Goal: Transaction & Acquisition: Purchase product/service

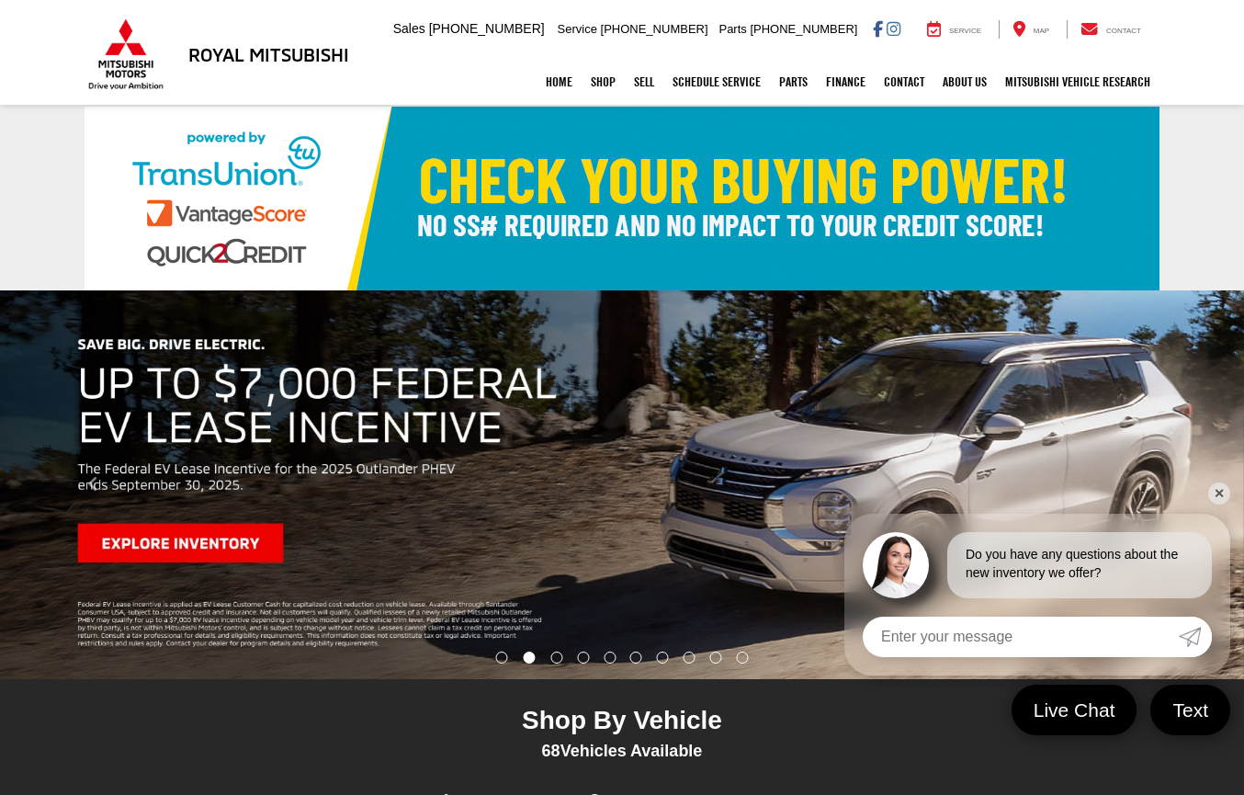
click at [1215, 491] on link "✕" at bounding box center [1219, 493] width 22 height 22
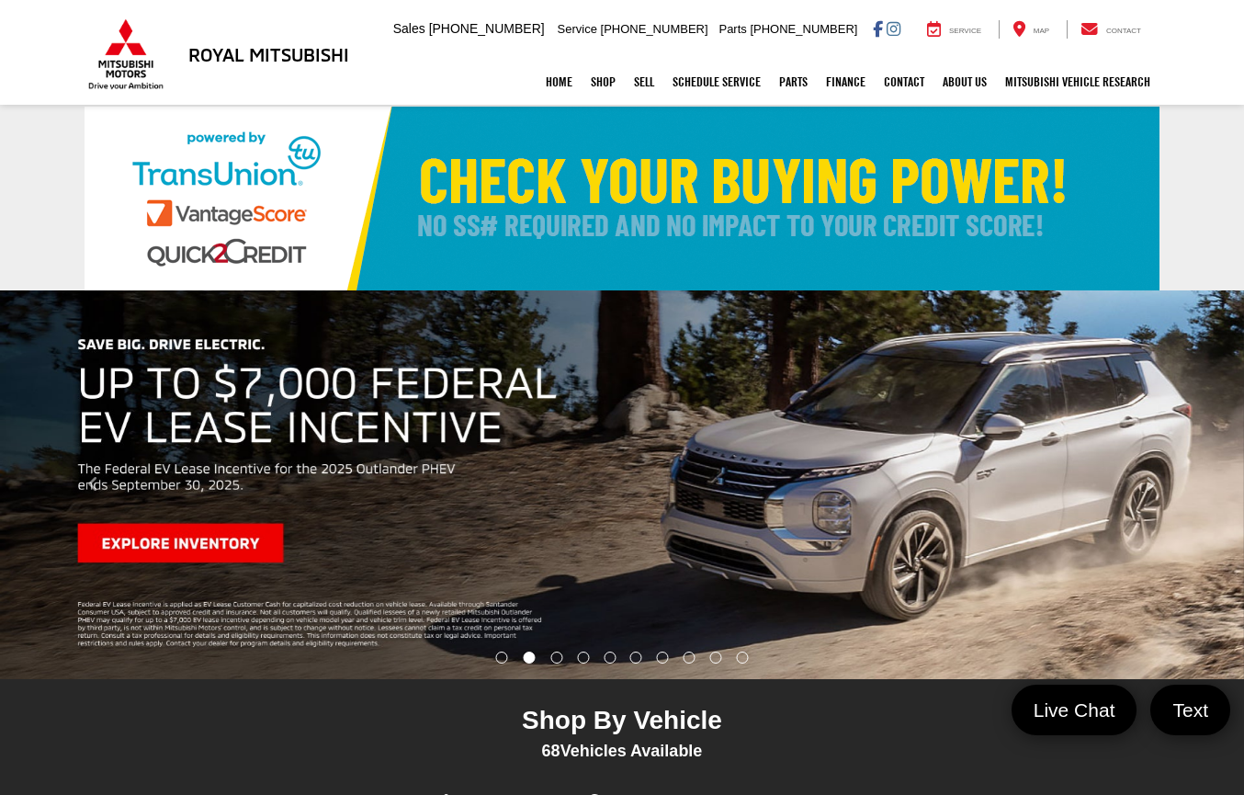
click at [225, 546] on img "carousel slide number 2 of 10" at bounding box center [622, 484] width 1244 height 389
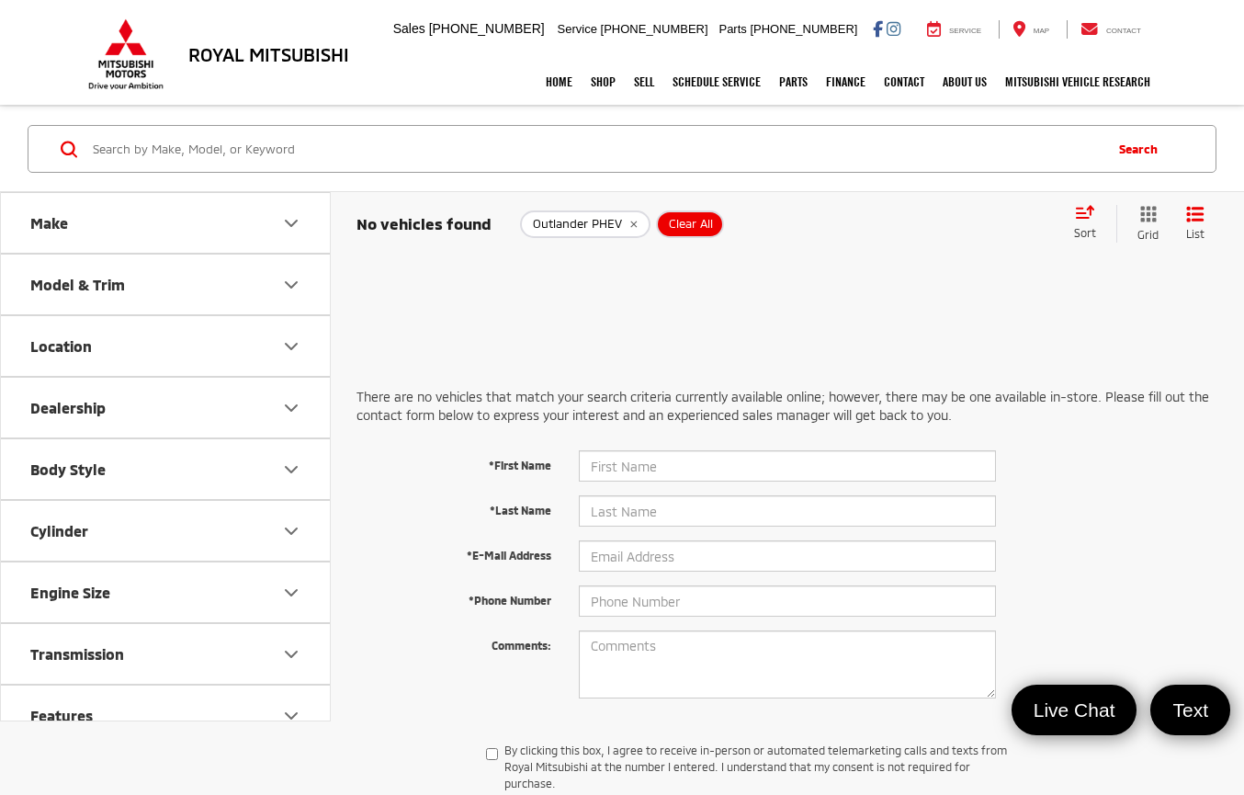
click at [131, 231] on button "Make" at bounding box center [166, 223] width 331 height 60
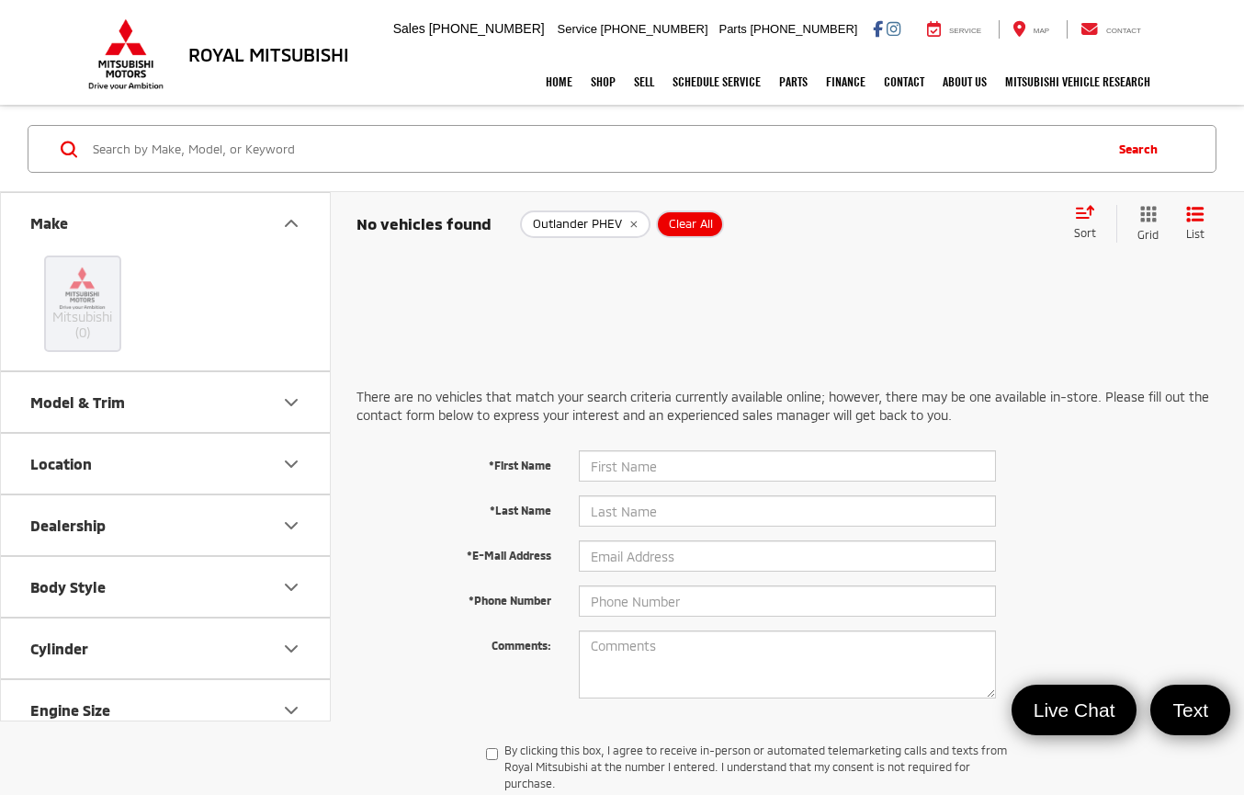
click at [134, 406] on button "Model & Trim" at bounding box center [166, 402] width 331 height 60
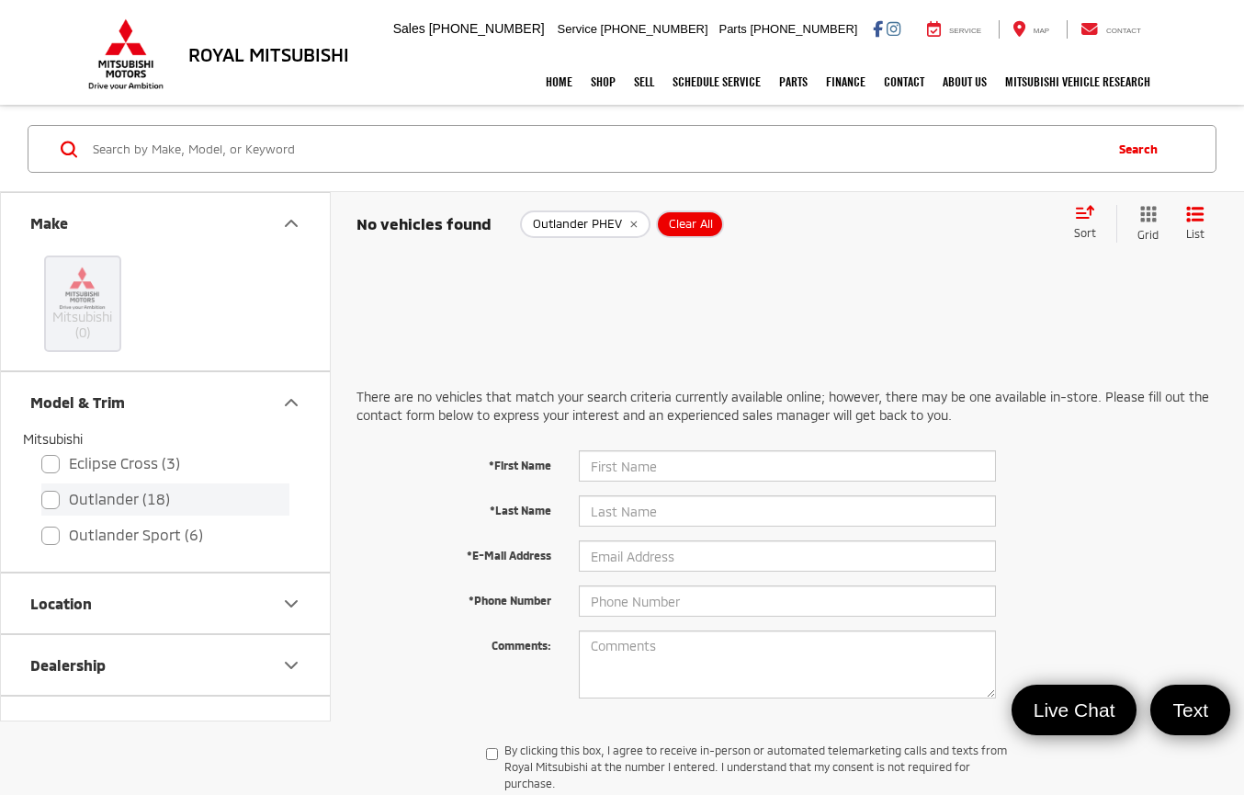
click at [121, 501] on label "Outlander (18)" at bounding box center [165, 499] width 248 height 32
click at [42, 488] on input "Outlander (18)" at bounding box center [41, 487] width 1 height 1
checkbox input "true"
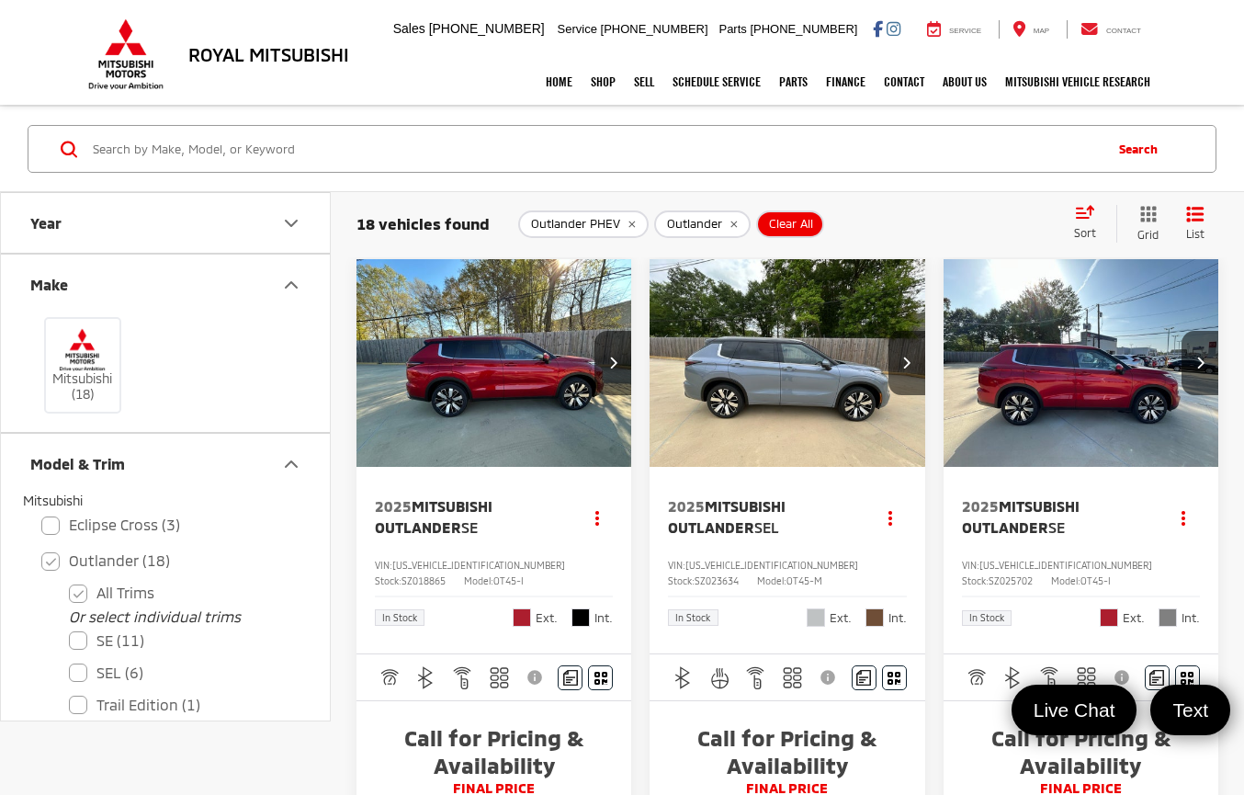
click at [491, 398] on img "2025 Mitsubishi Outlander SE 0" at bounding box center [494, 363] width 277 height 209
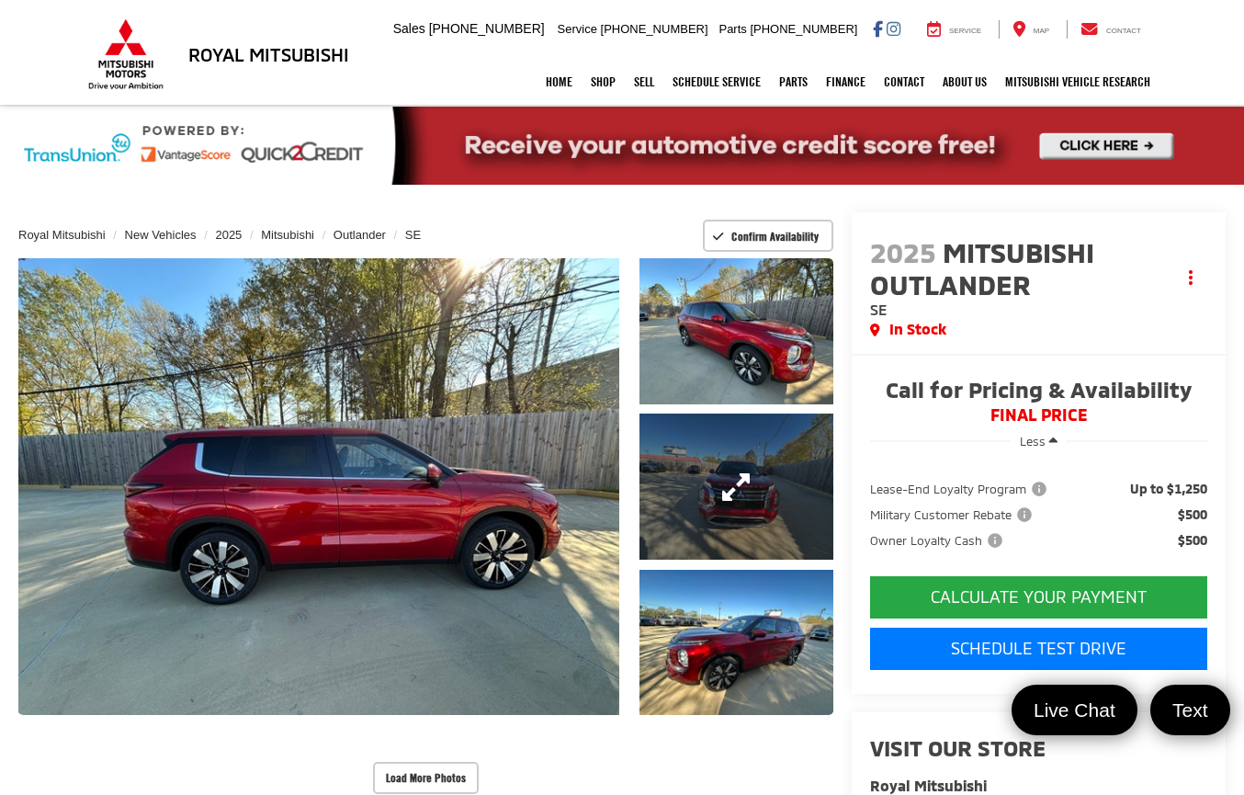
click at [686, 460] on link "Expand Photo 2" at bounding box center [736, 485] width 194 height 145
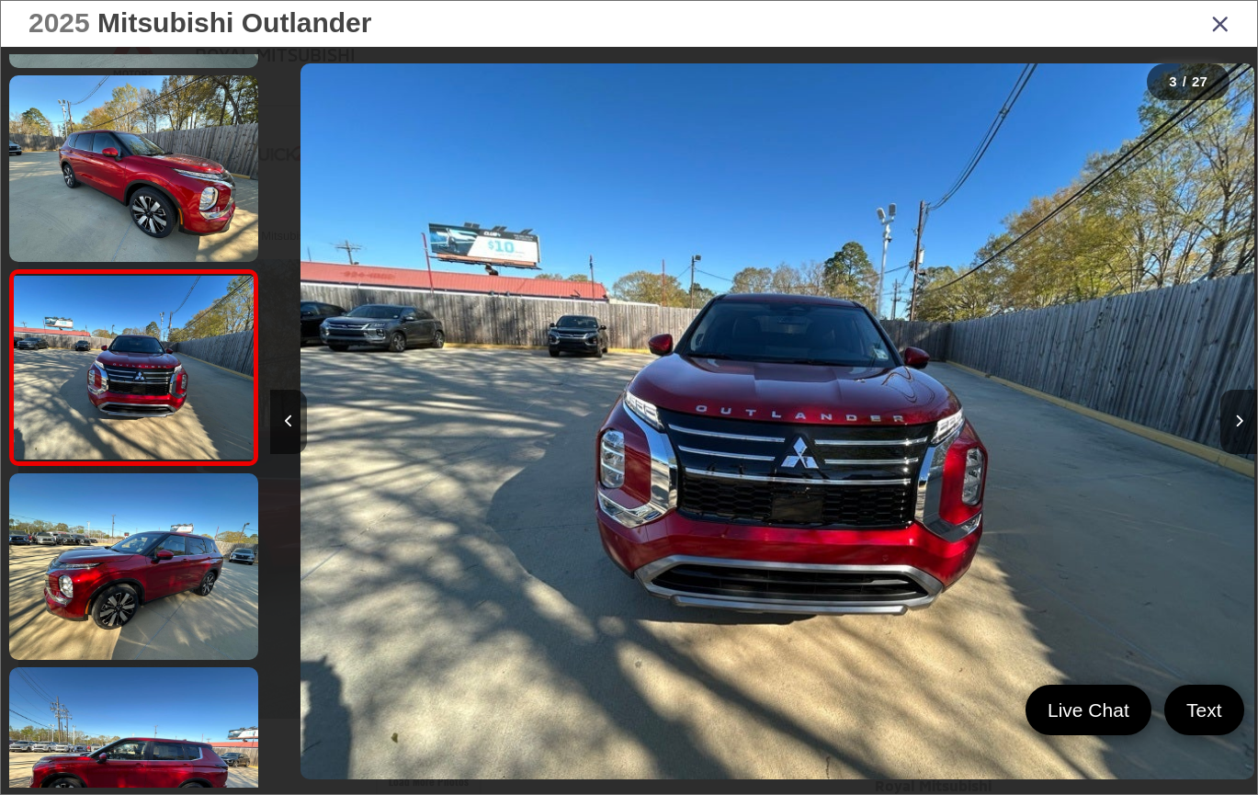
scroll to position [0, 1972]
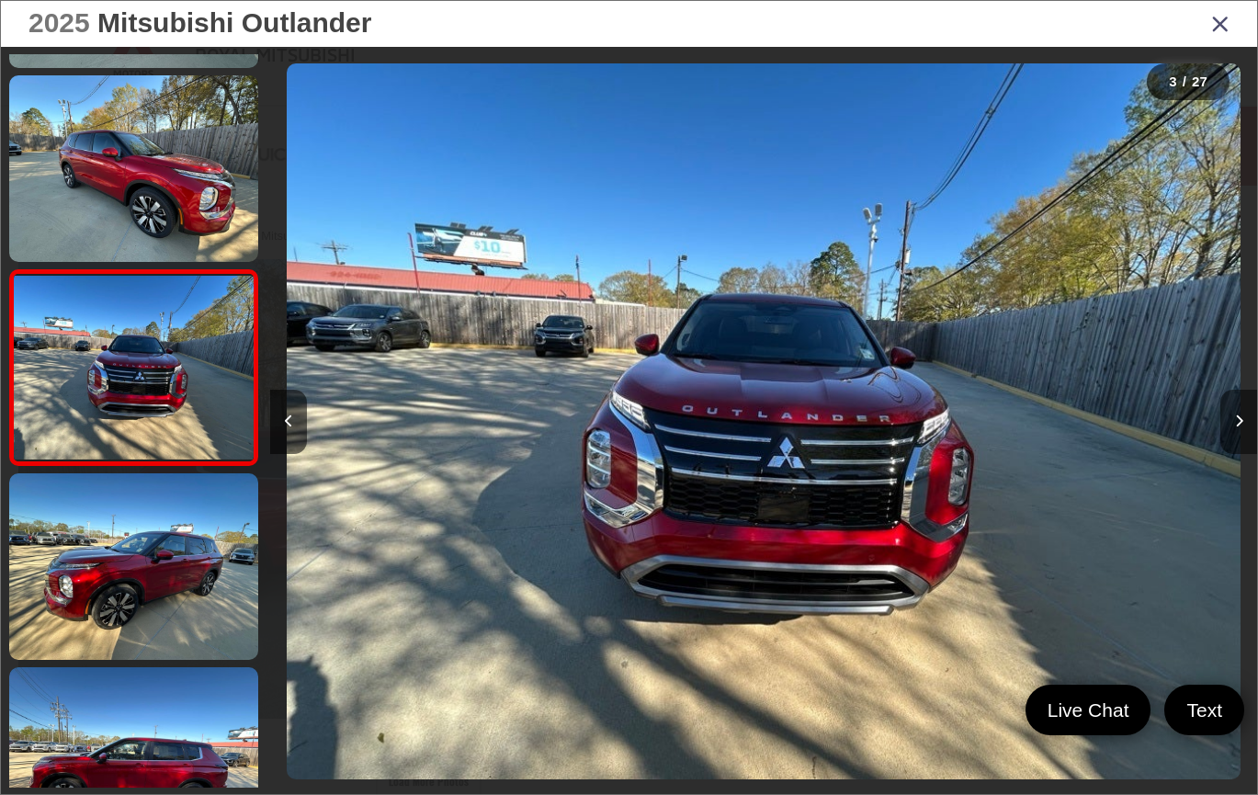
click at [1243, 418] on button "Next image" at bounding box center [1238, 422] width 37 height 64
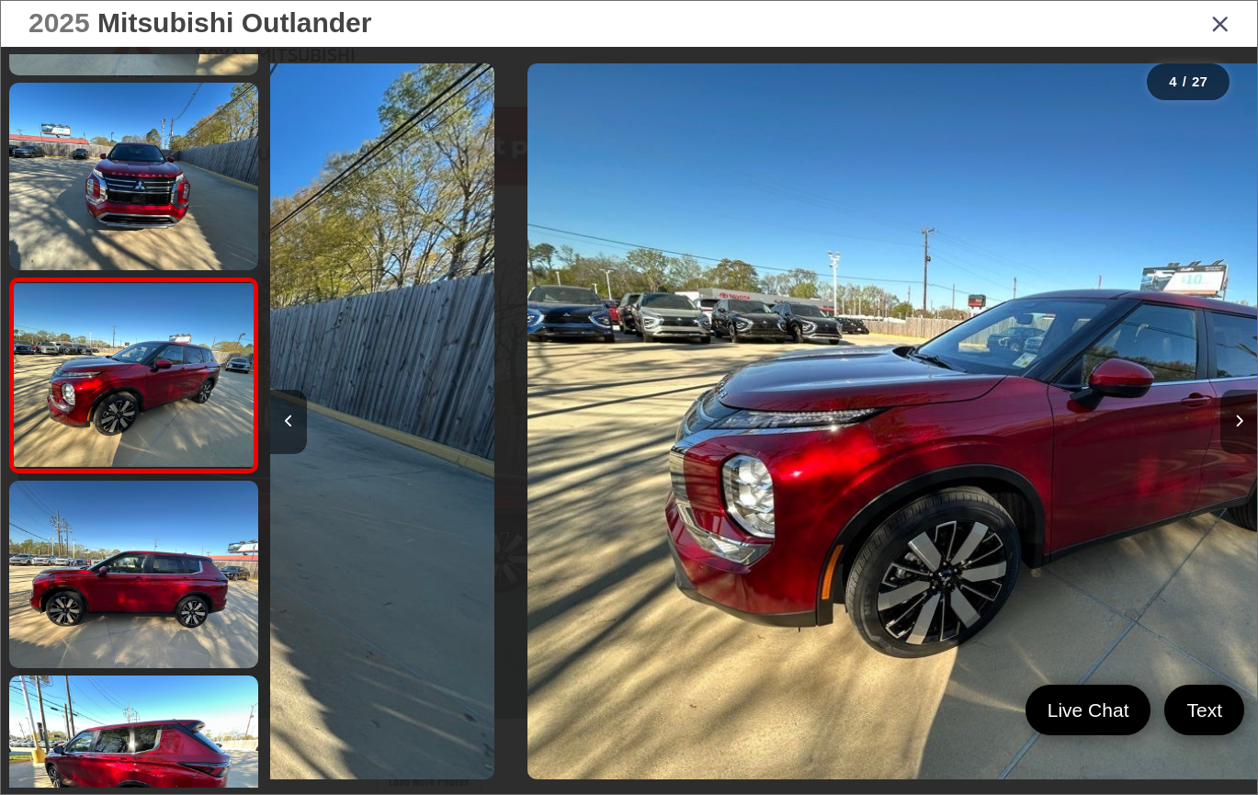
scroll to position [369, 0]
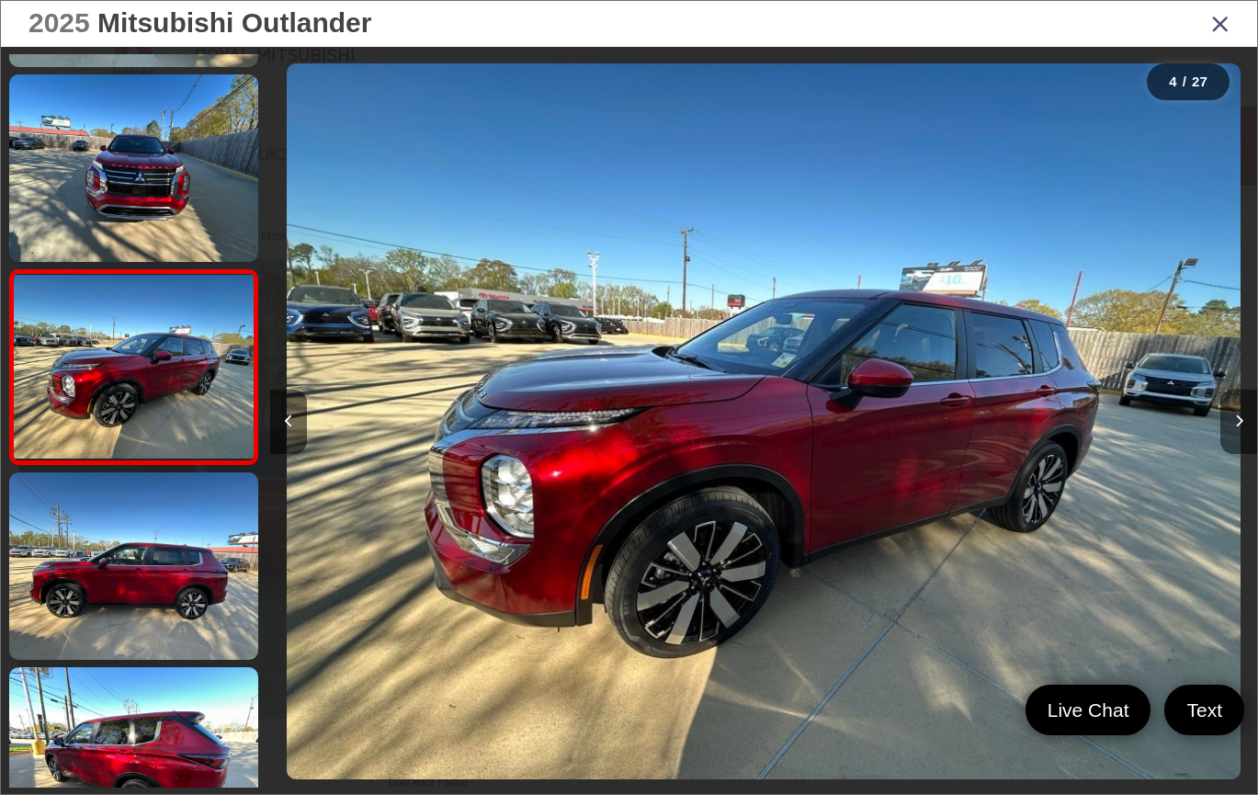
click at [1243, 418] on button "Next image" at bounding box center [1238, 422] width 37 height 64
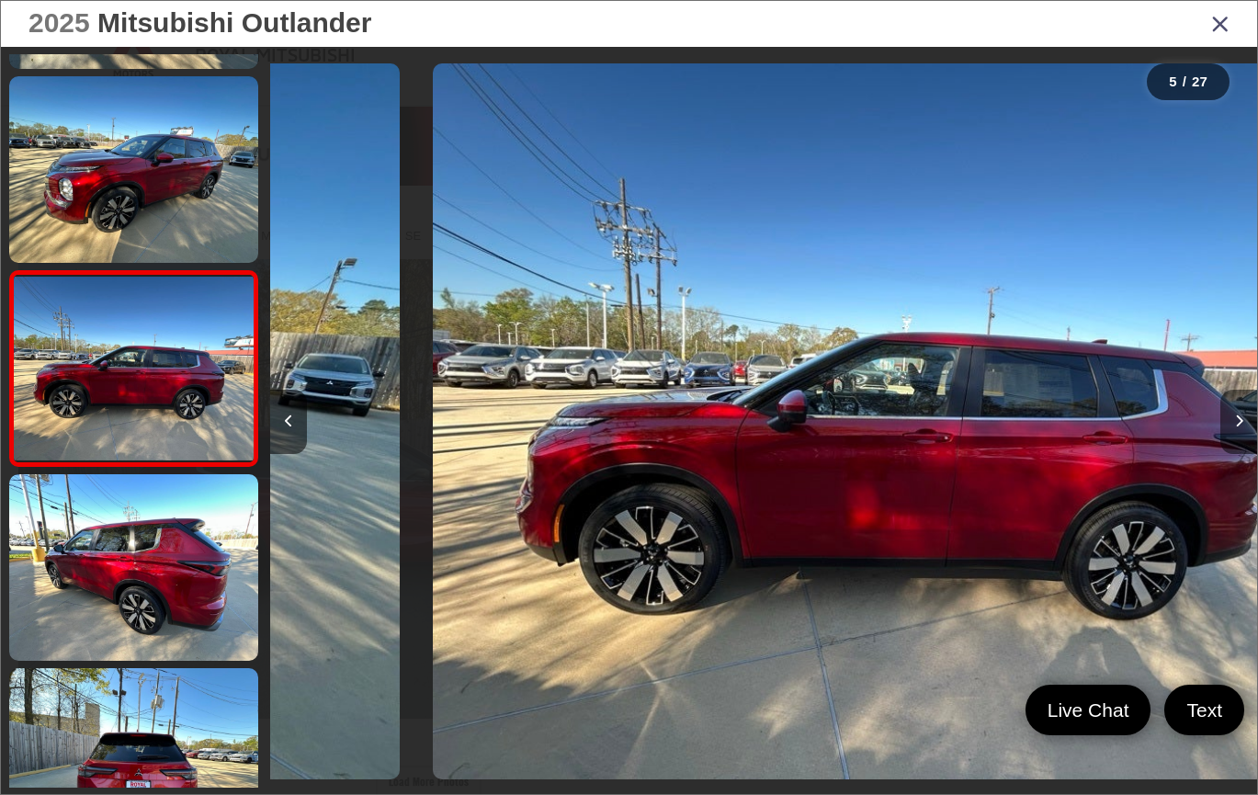
scroll to position [563, 0]
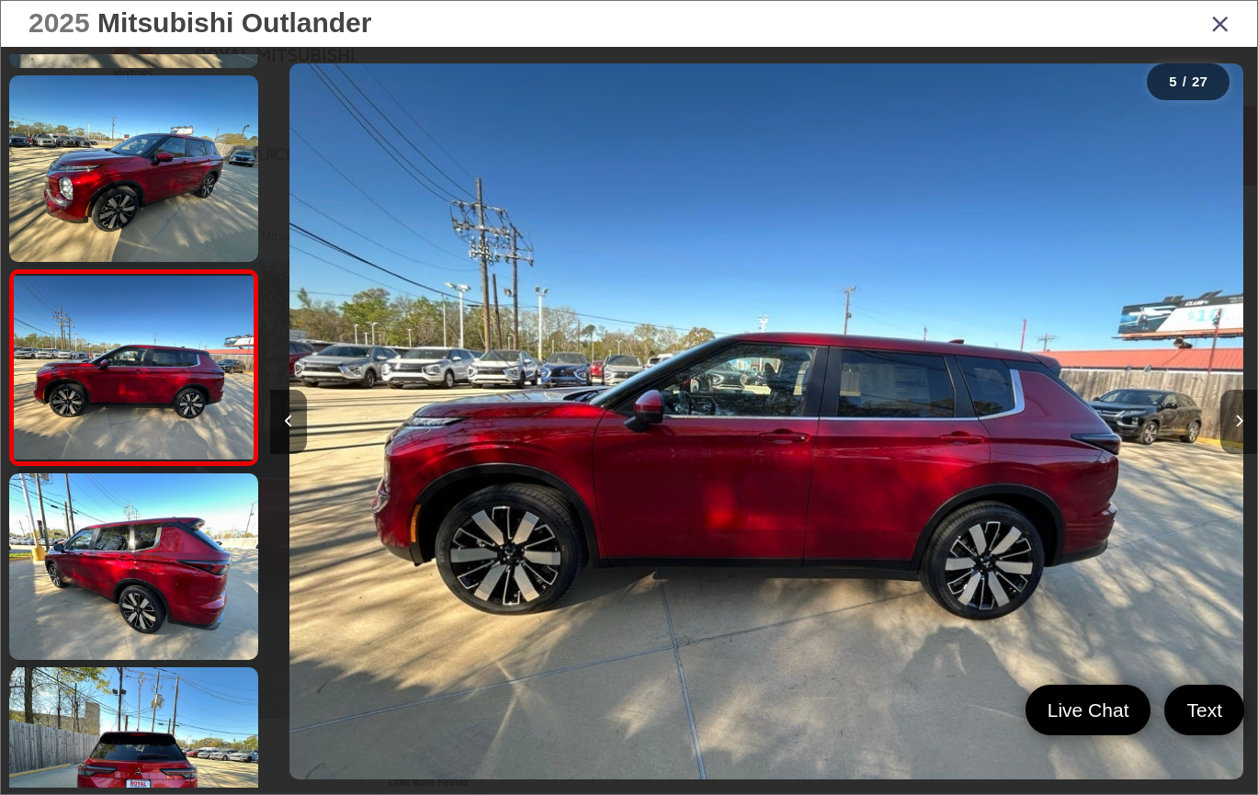
click at [1243, 418] on button "Next image" at bounding box center [1238, 422] width 37 height 64
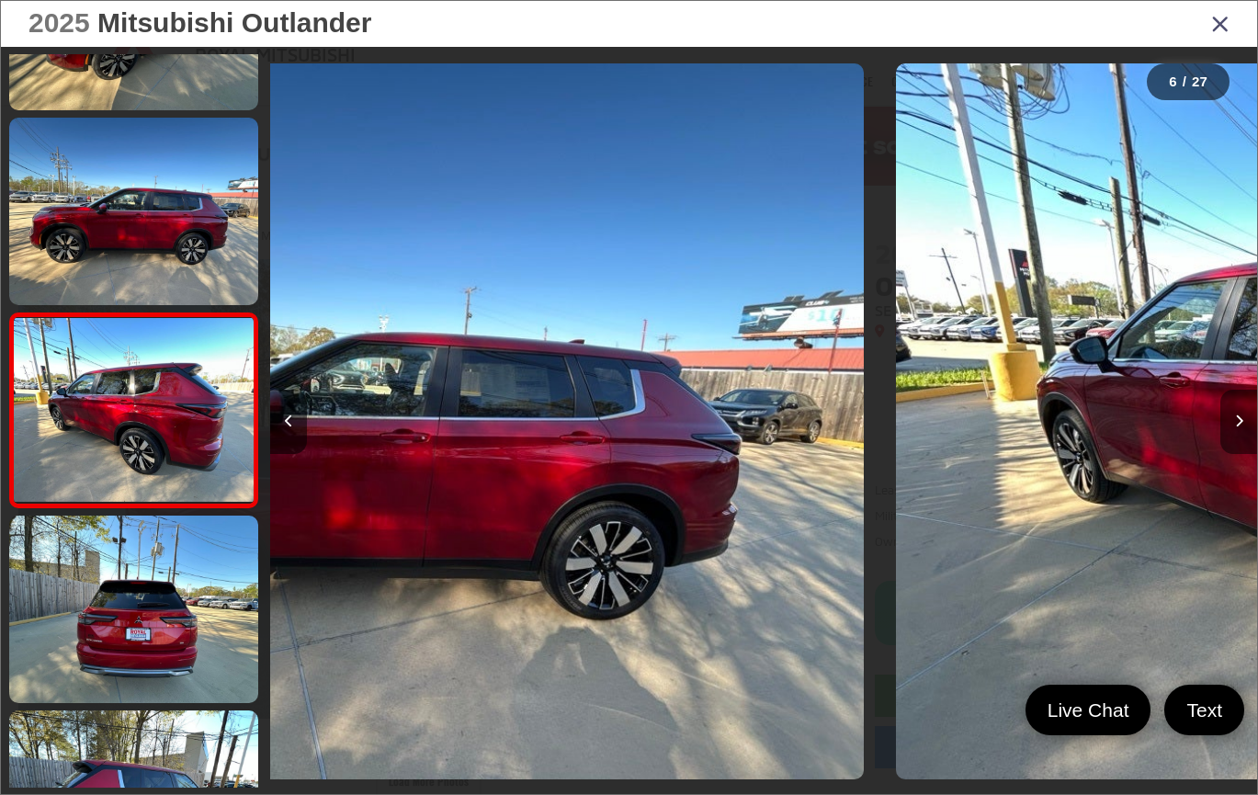
scroll to position [758, 0]
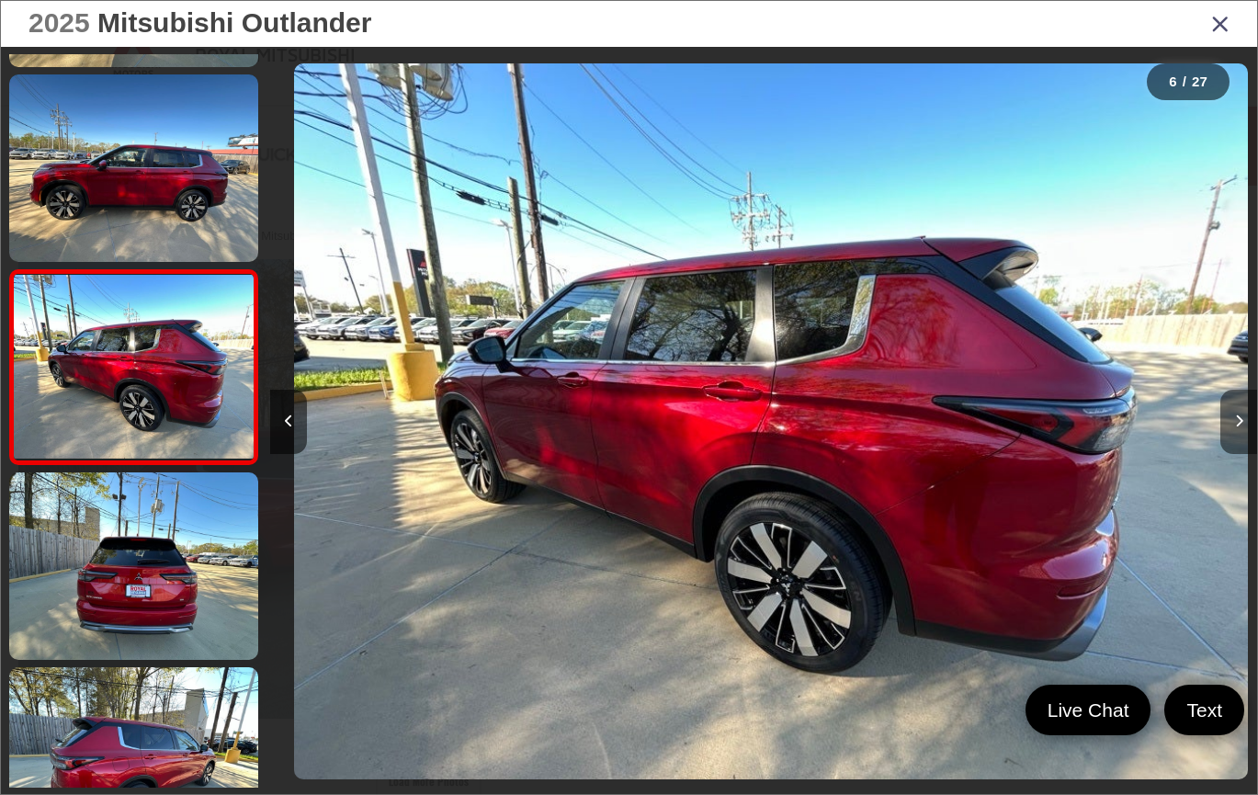
click at [1243, 418] on button "Next image" at bounding box center [1238, 422] width 37 height 64
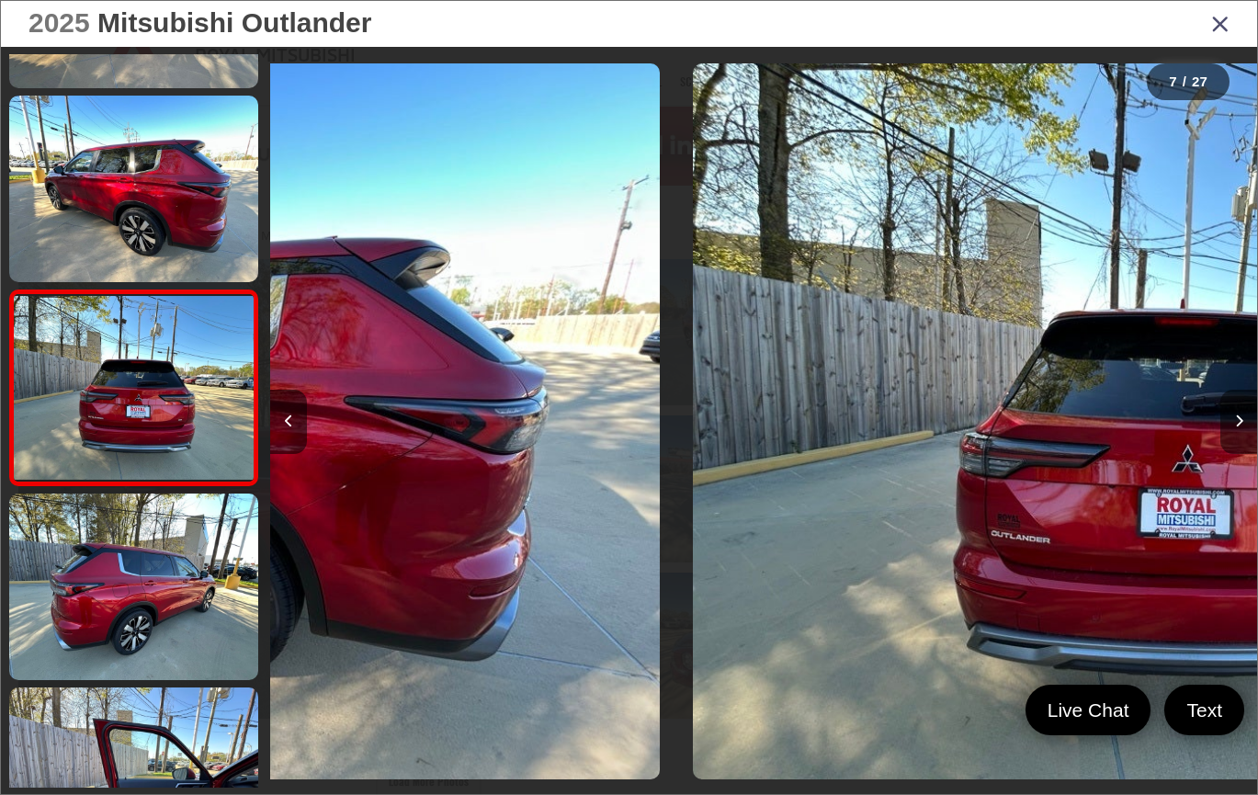
scroll to position [952, 0]
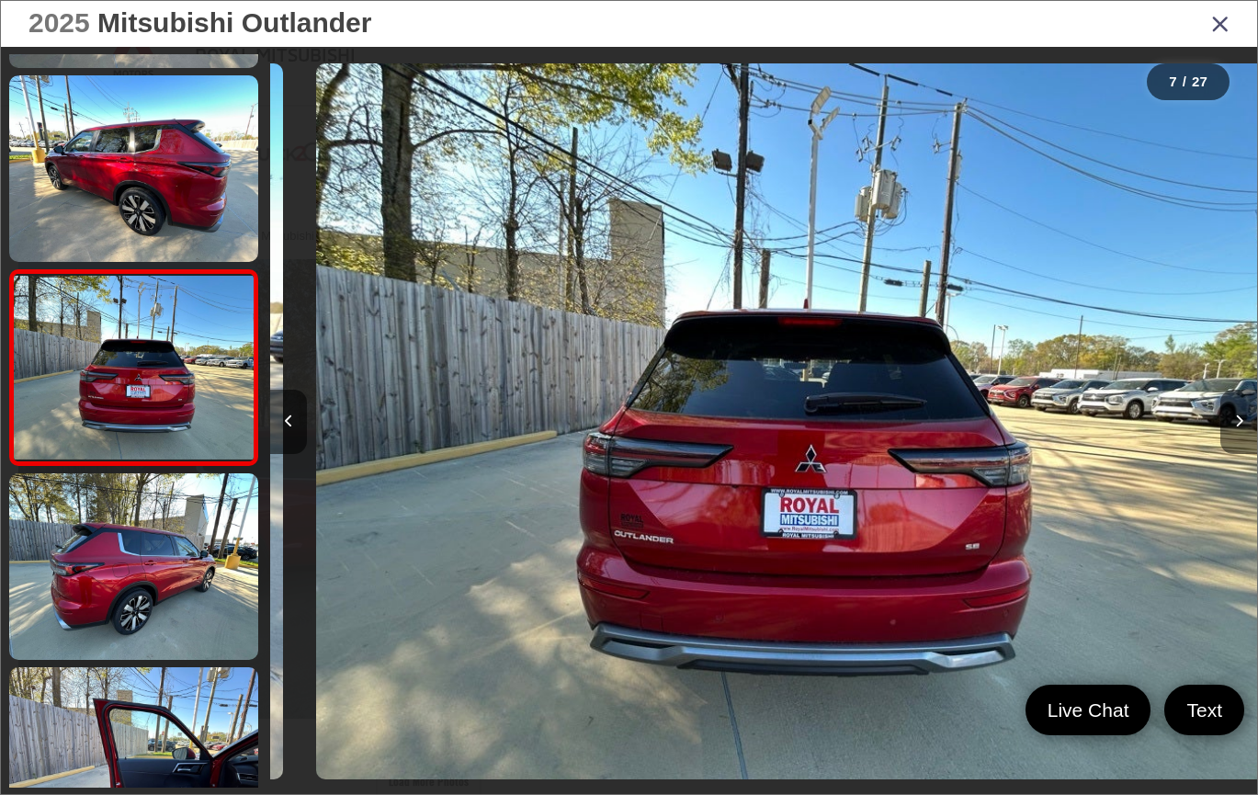
click at [1243, 418] on button "Next image" at bounding box center [1238, 422] width 37 height 64
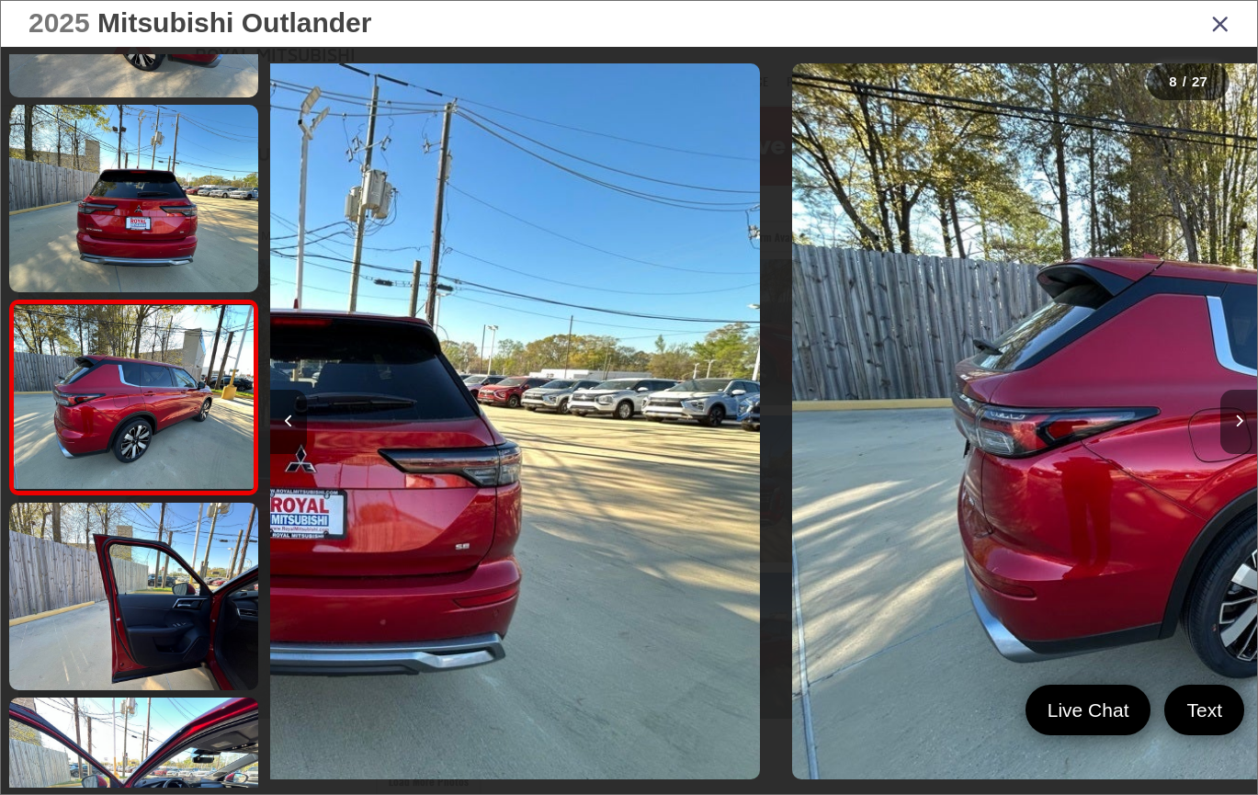
scroll to position [1146, 0]
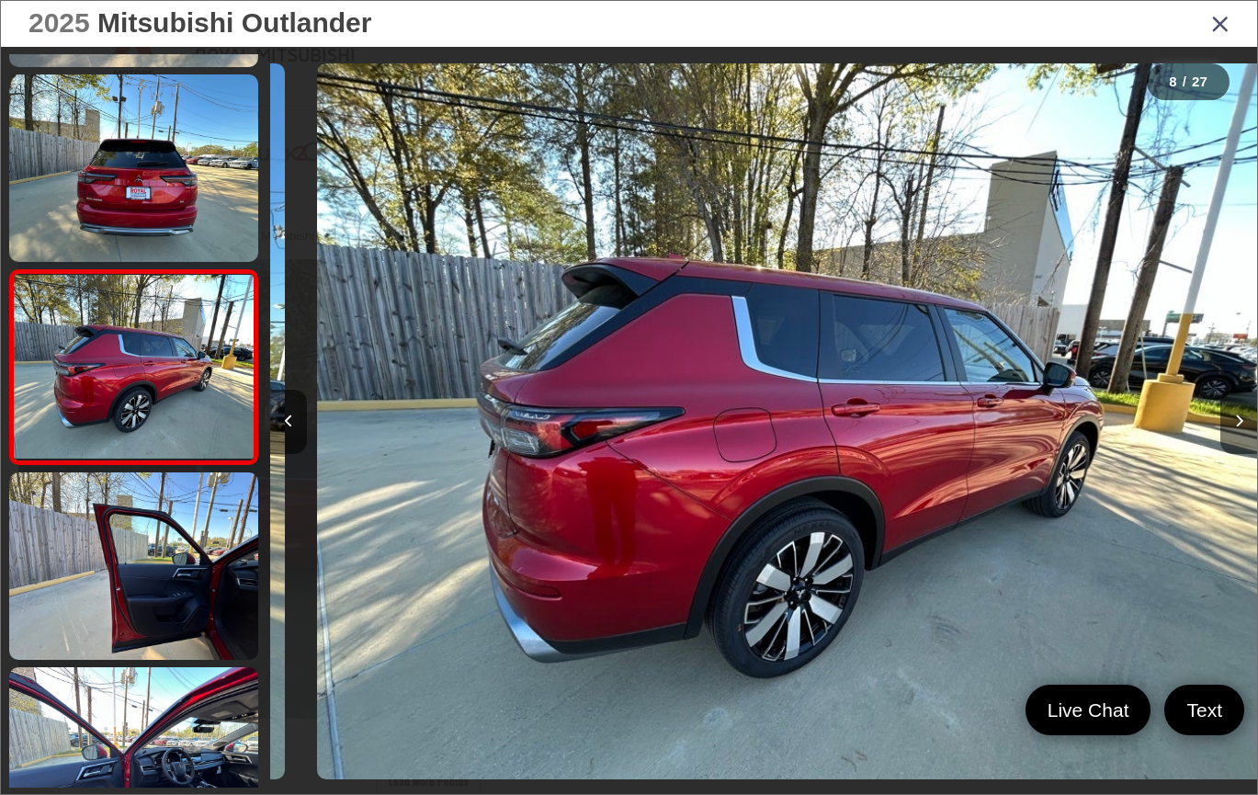
click at [1243, 418] on button "Next image" at bounding box center [1238, 422] width 37 height 64
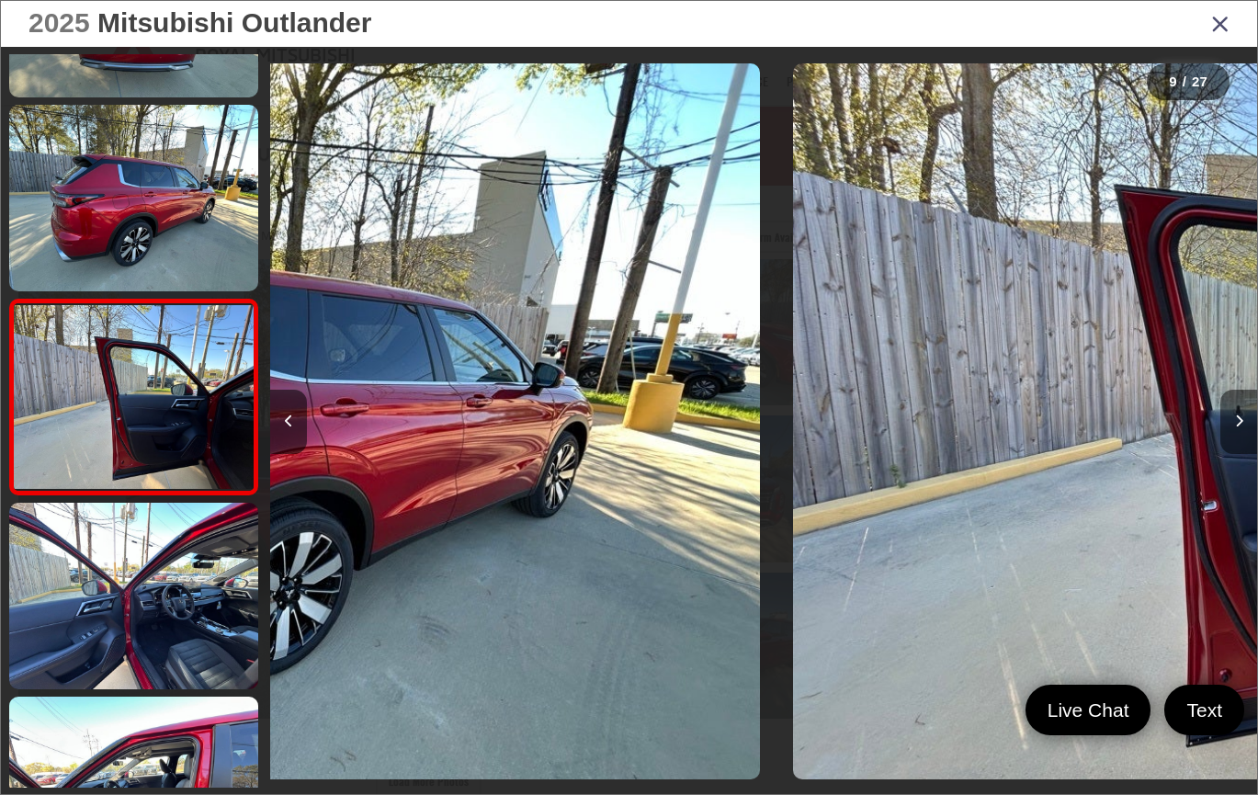
scroll to position [1340, 0]
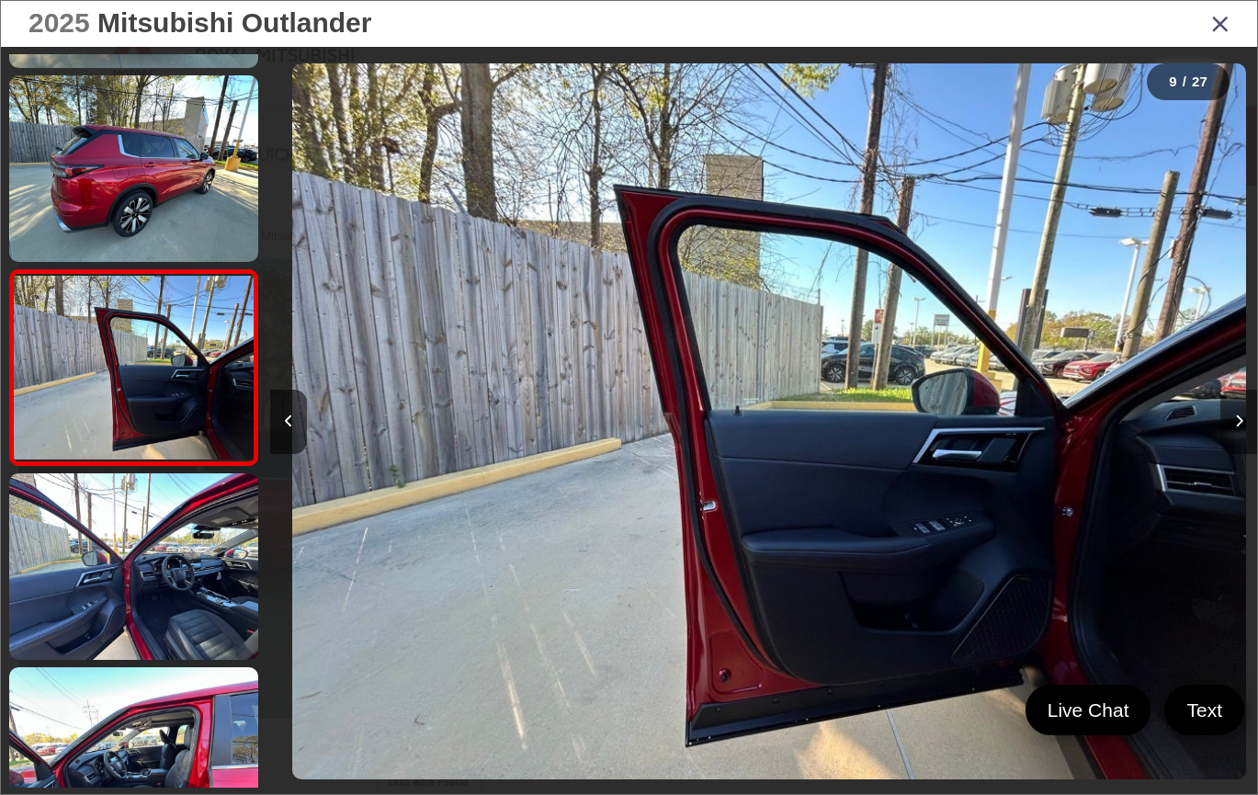
click at [1243, 418] on button "Next image" at bounding box center [1238, 422] width 37 height 64
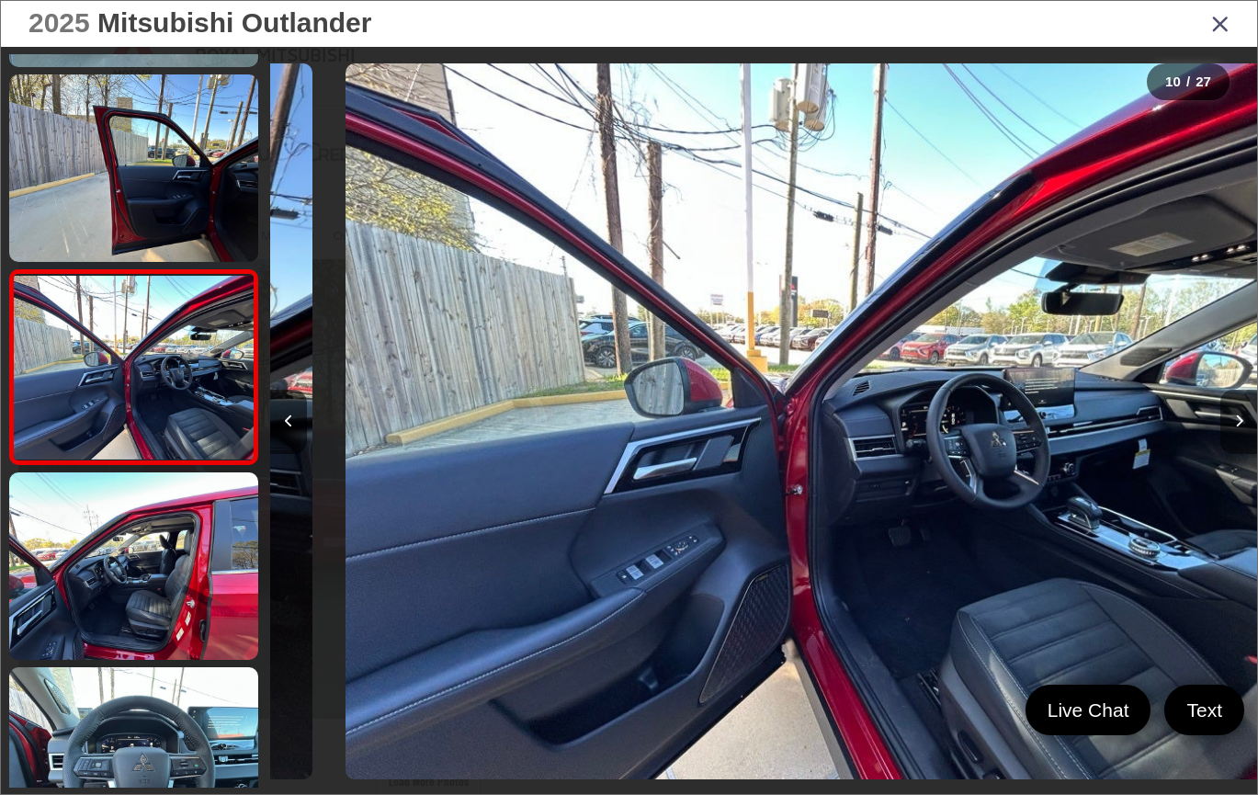
scroll to position [0, 8876]
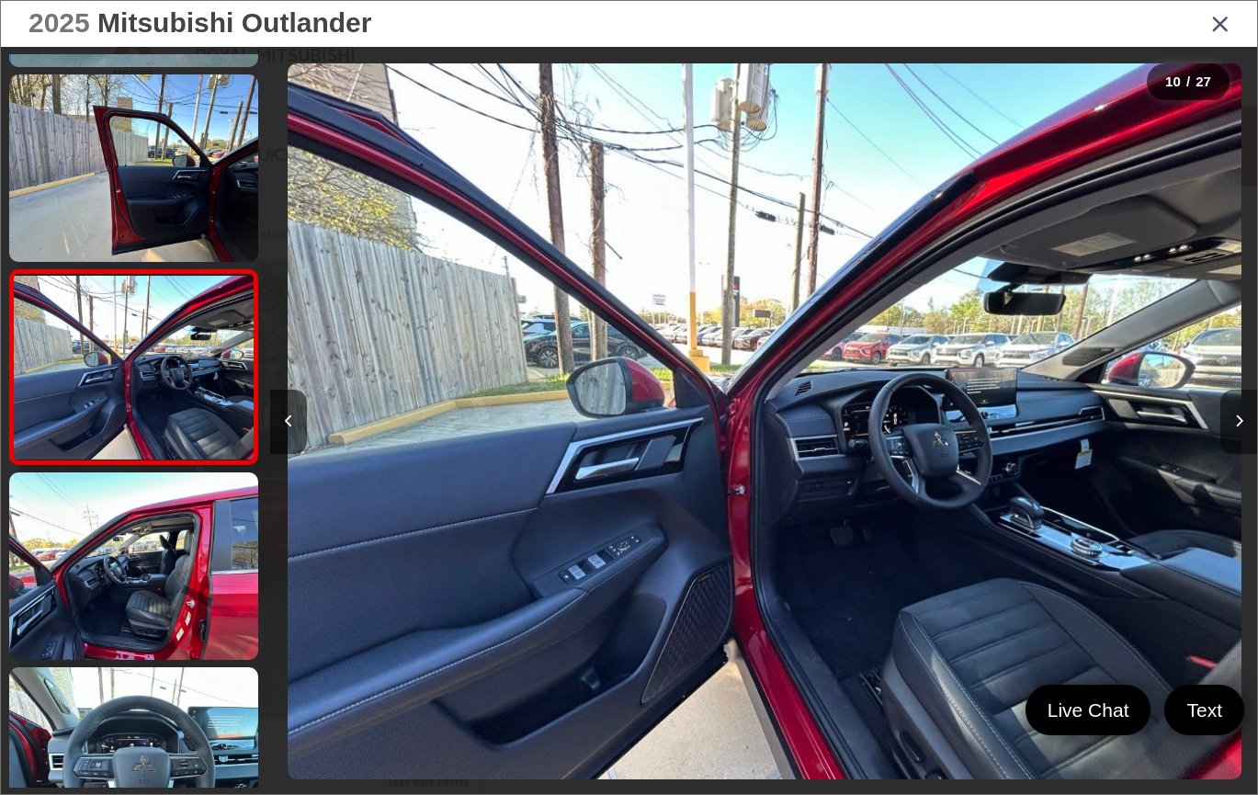
click at [1243, 418] on button "Next image" at bounding box center [1238, 422] width 37 height 64
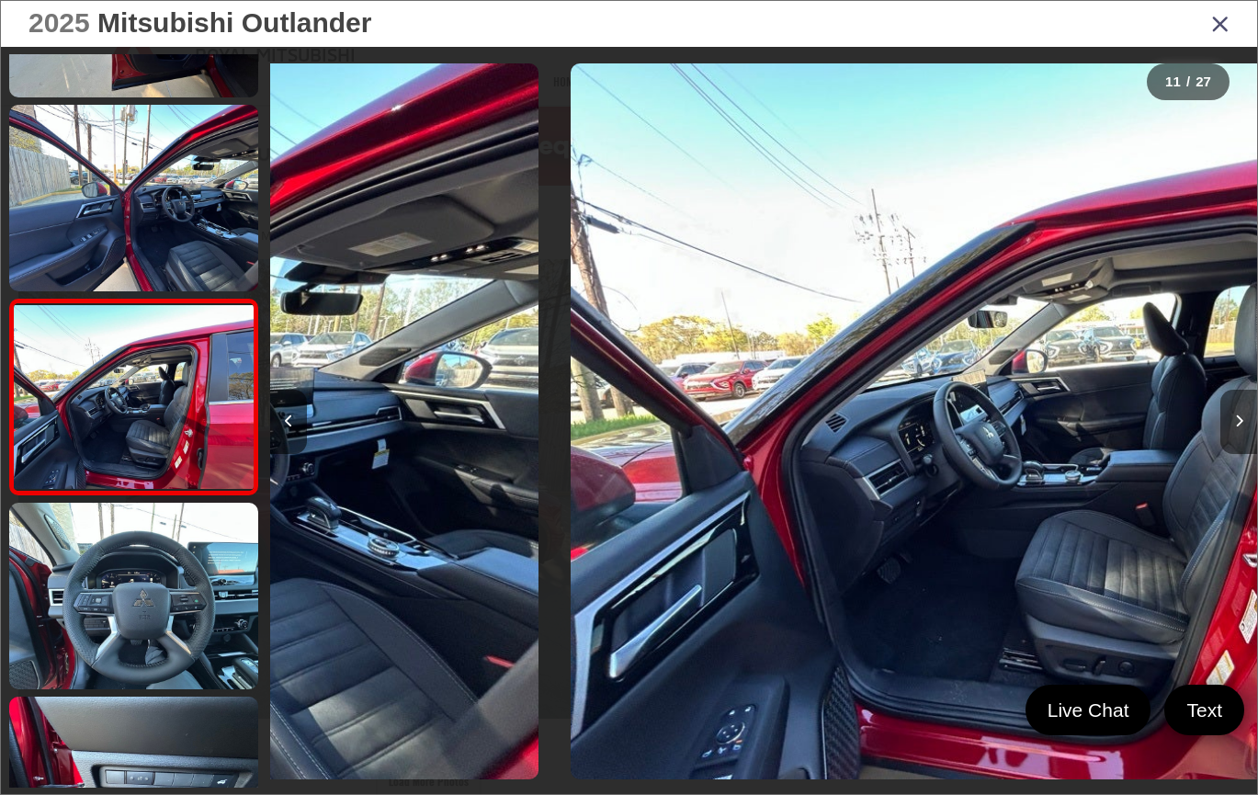
scroll to position [1729, 0]
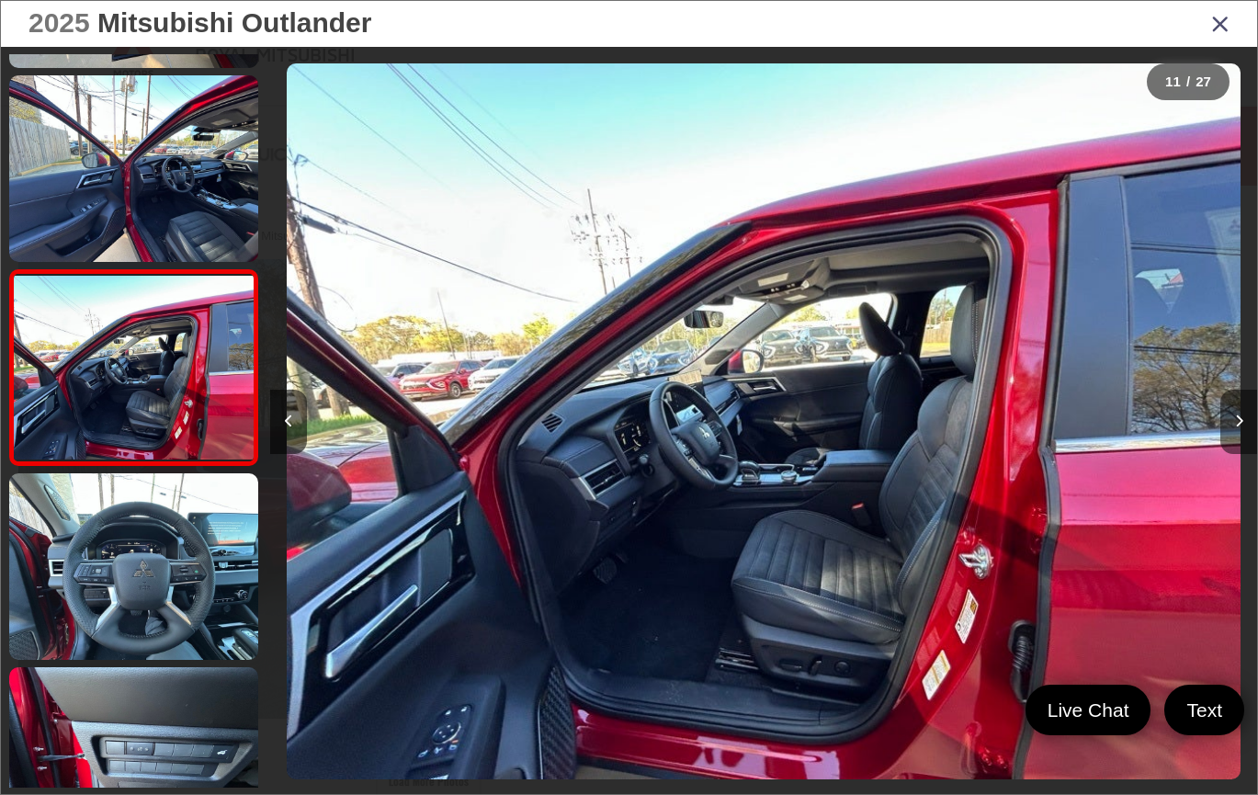
click at [1243, 418] on button "Next image" at bounding box center [1238, 422] width 37 height 64
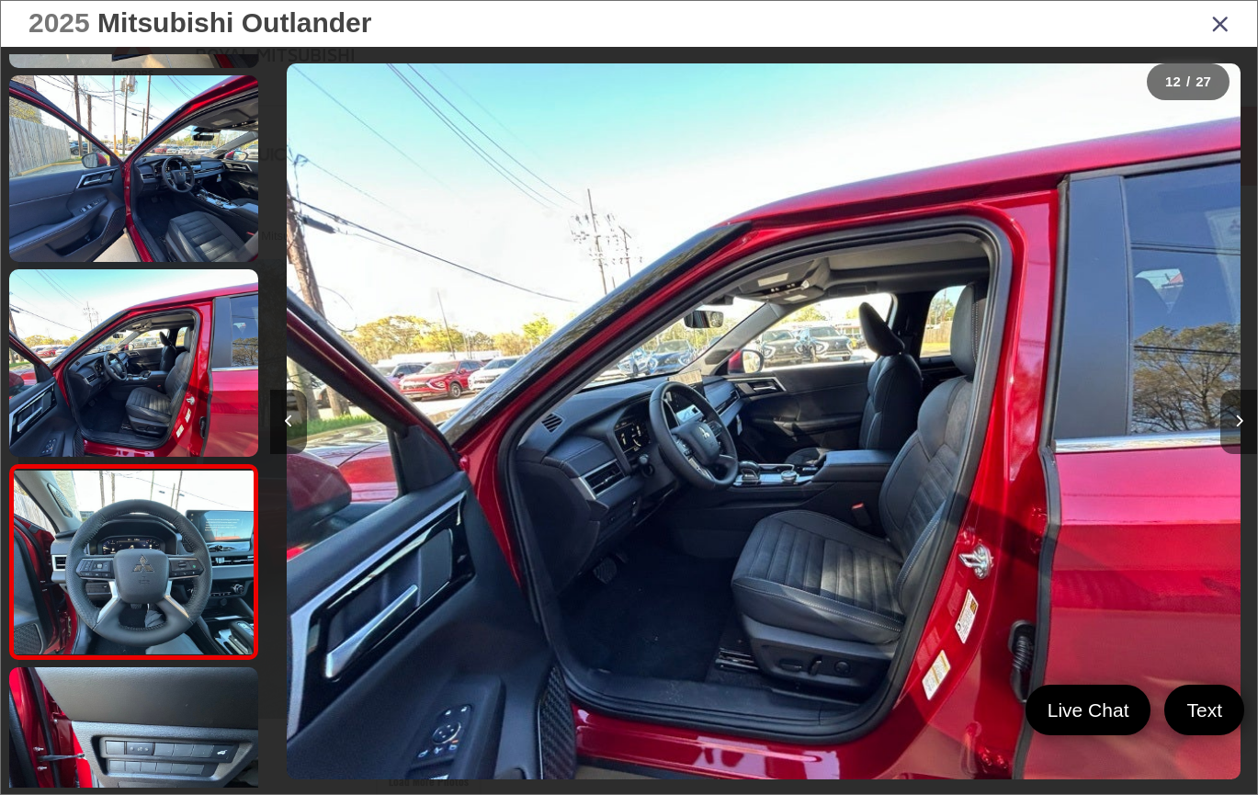
scroll to position [0, 0]
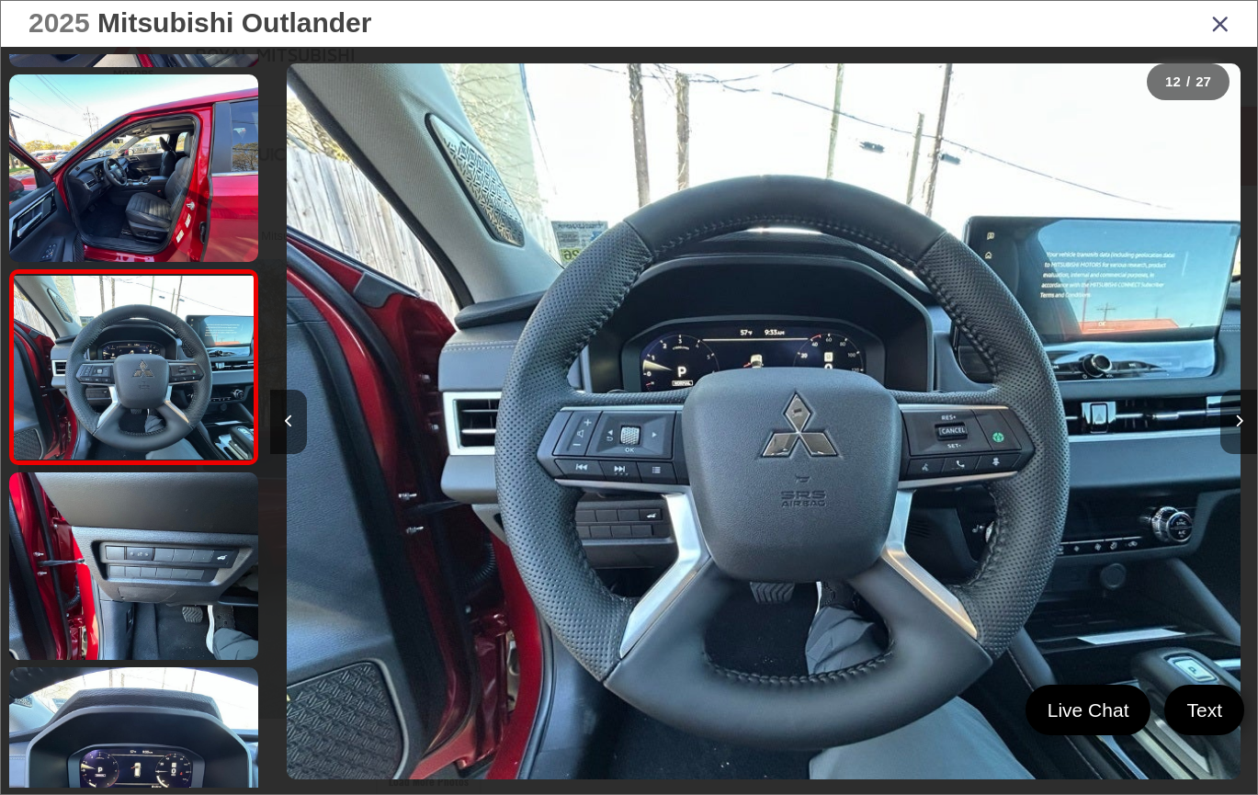
click at [1243, 418] on button "Next image" at bounding box center [1238, 422] width 37 height 64
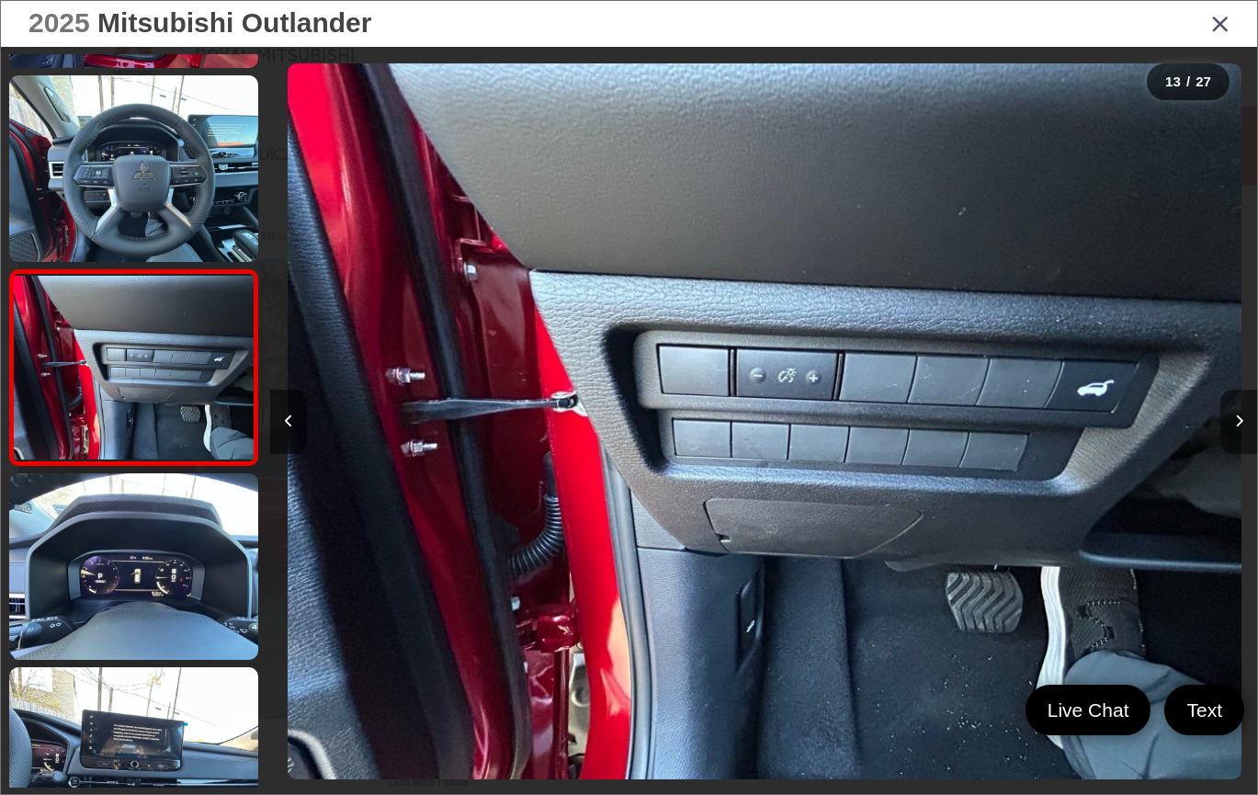
click at [1243, 418] on button "Next image" at bounding box center [1238, 422] width 37 height 64
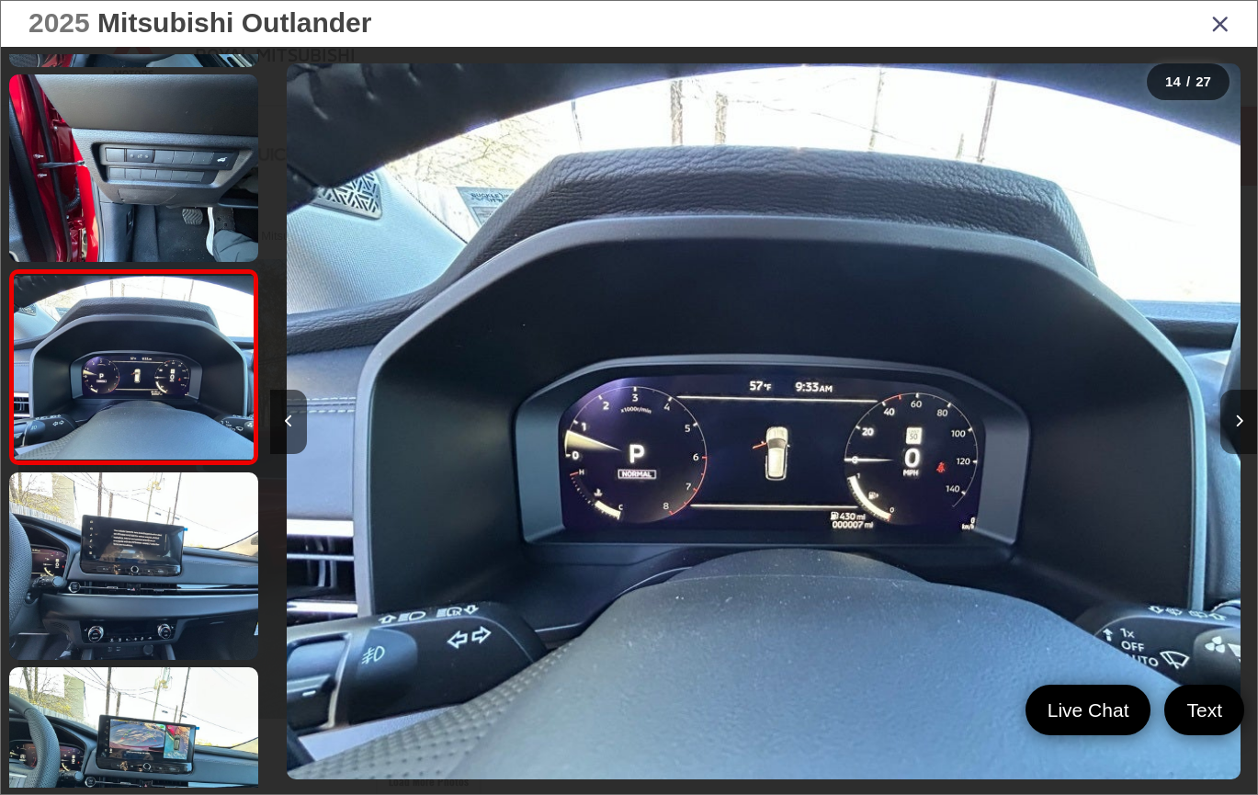
click at [1239, 417] on icon "Next image" at bounding box center [1239, 420] width 8 height 13
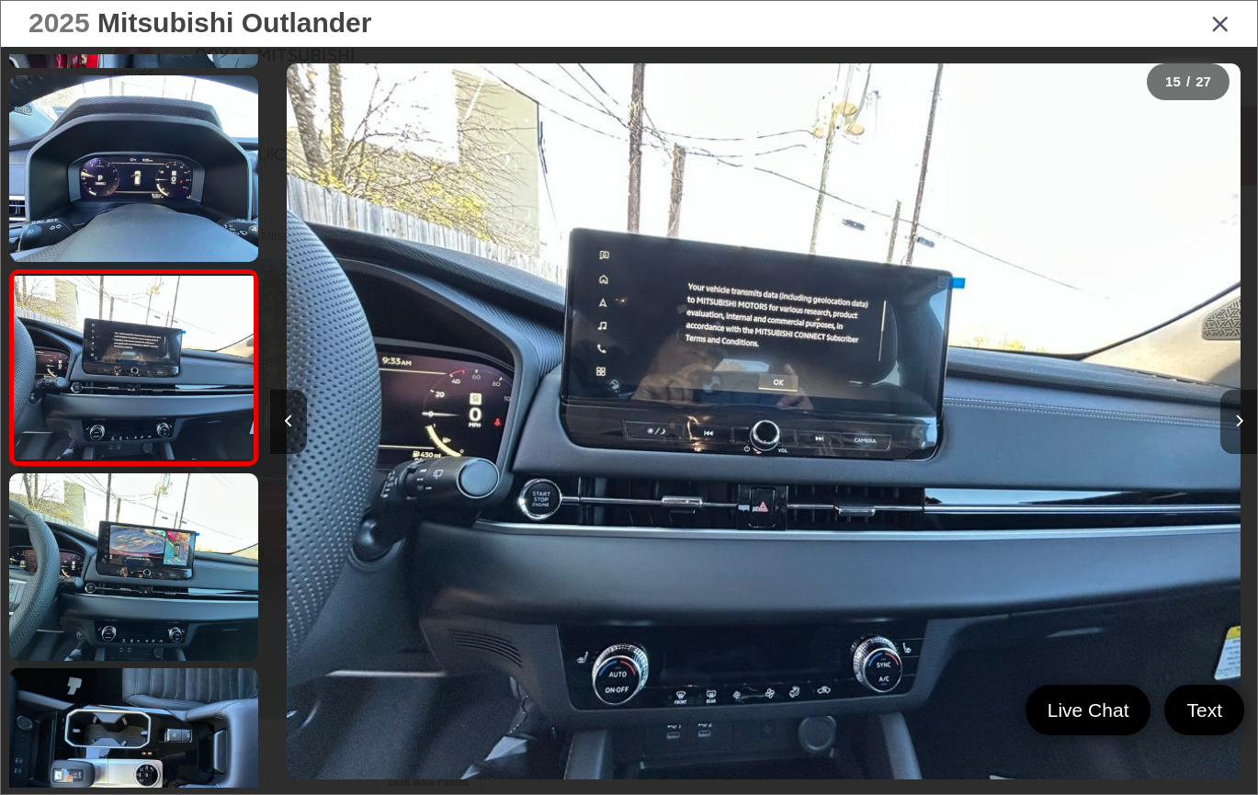
click at [1239, 417] on icon "Next image" at bounding box center [1239, 420] width 8 height 13
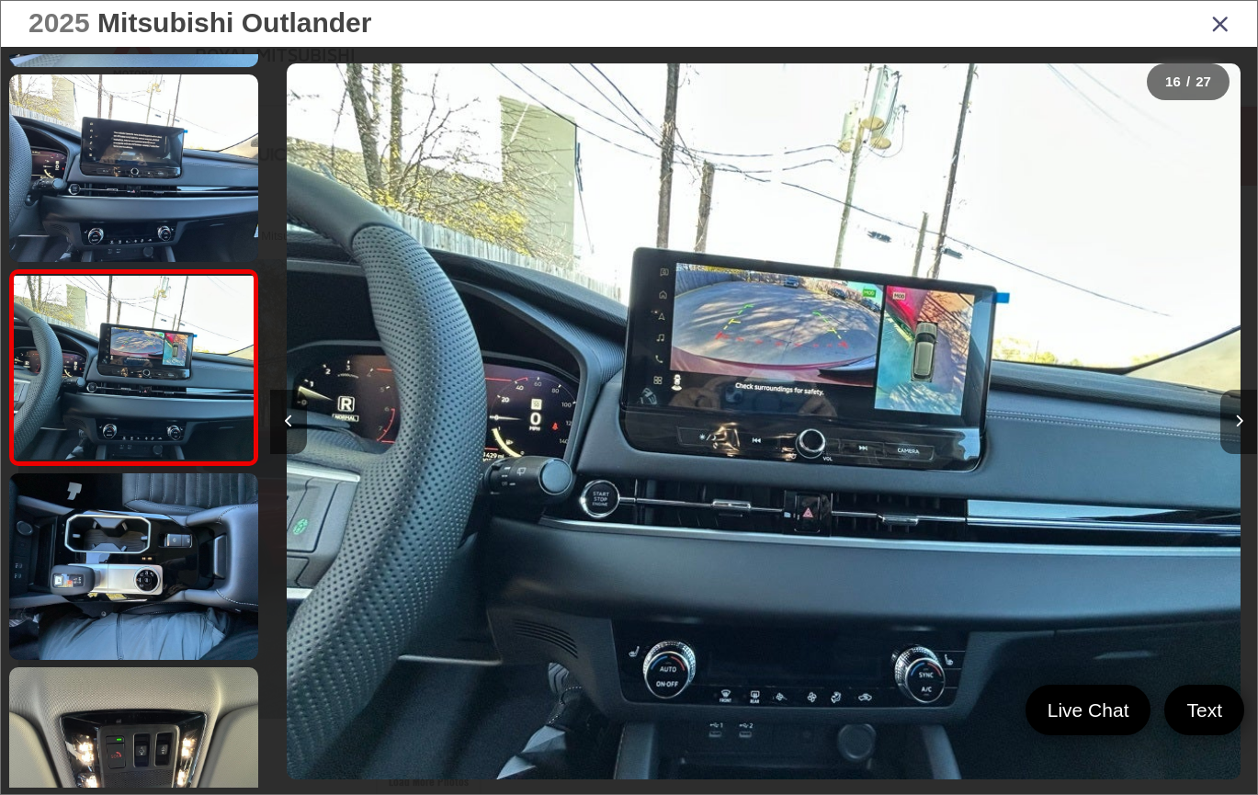
click at [1236, 414] on icon "Next image" at bounding box center [1239, 420] width 8 height 13
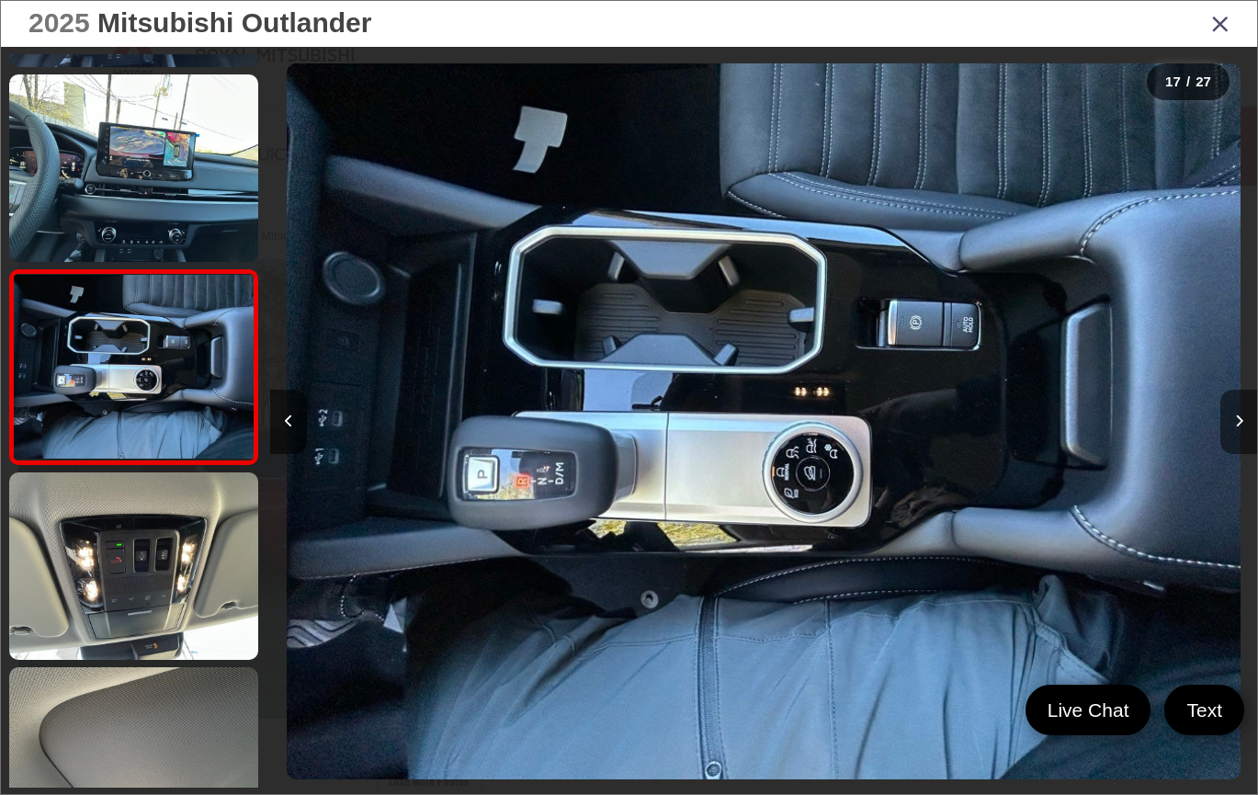
click at [1236, 414] on icon "Next image" at bounding box center [1239, 420] width 8 height 13
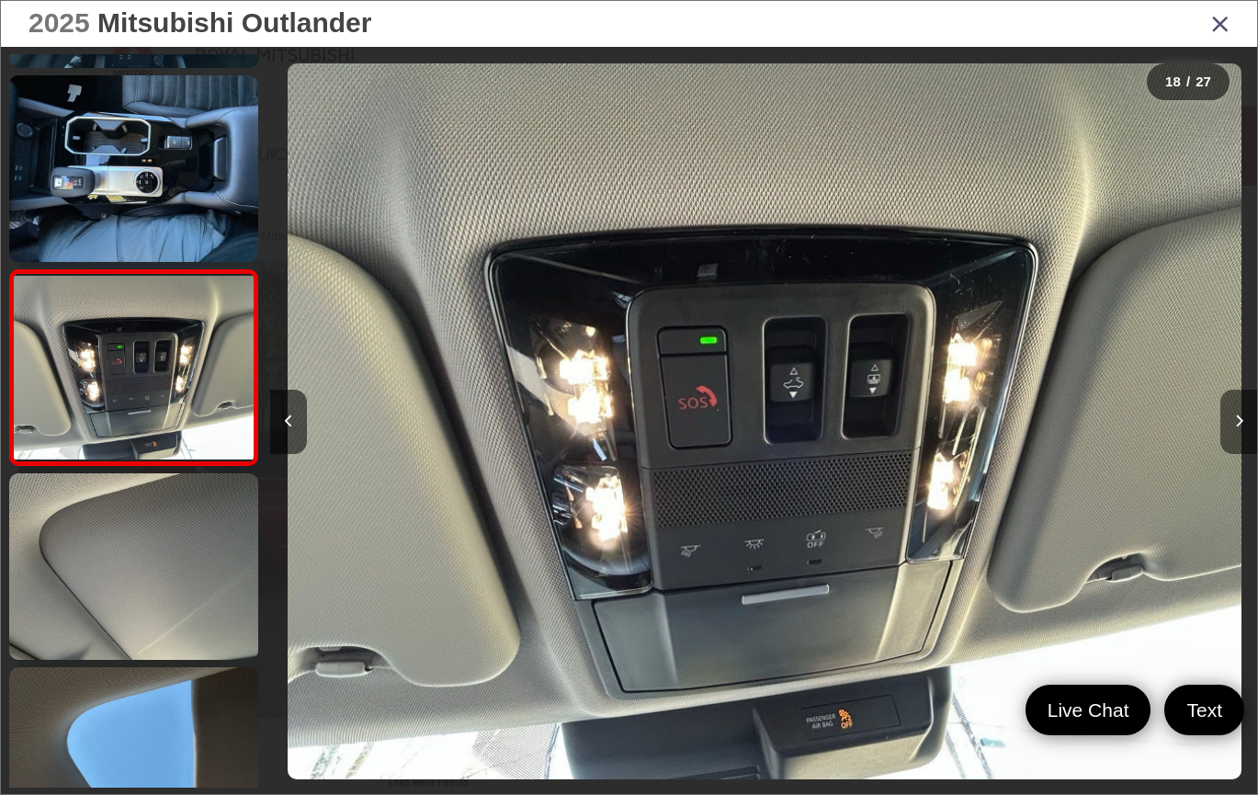
click at [1236, 414] on icon "Next image" at bounding box center [1239, 420] width 8 height 13
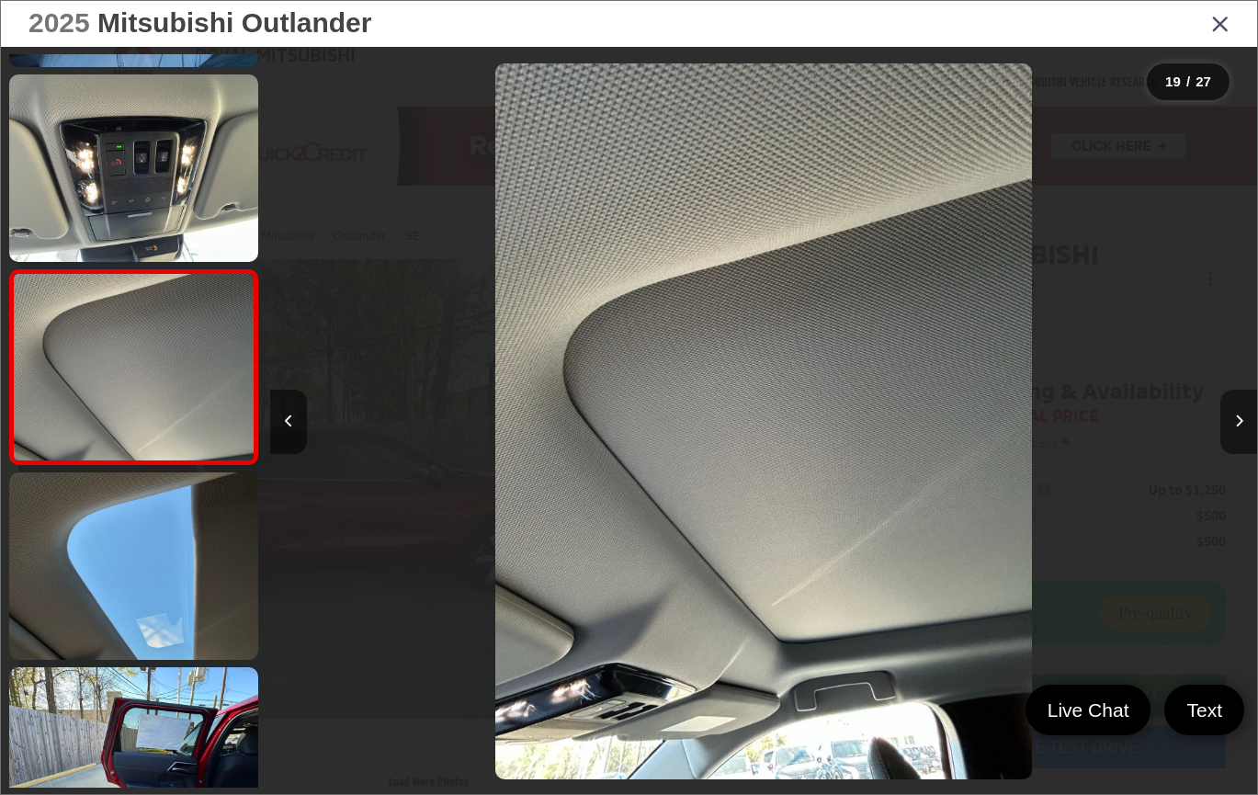
click at [1236, 414] on icon "Next image" at bounding box center [1239, 420] width 8 height 13
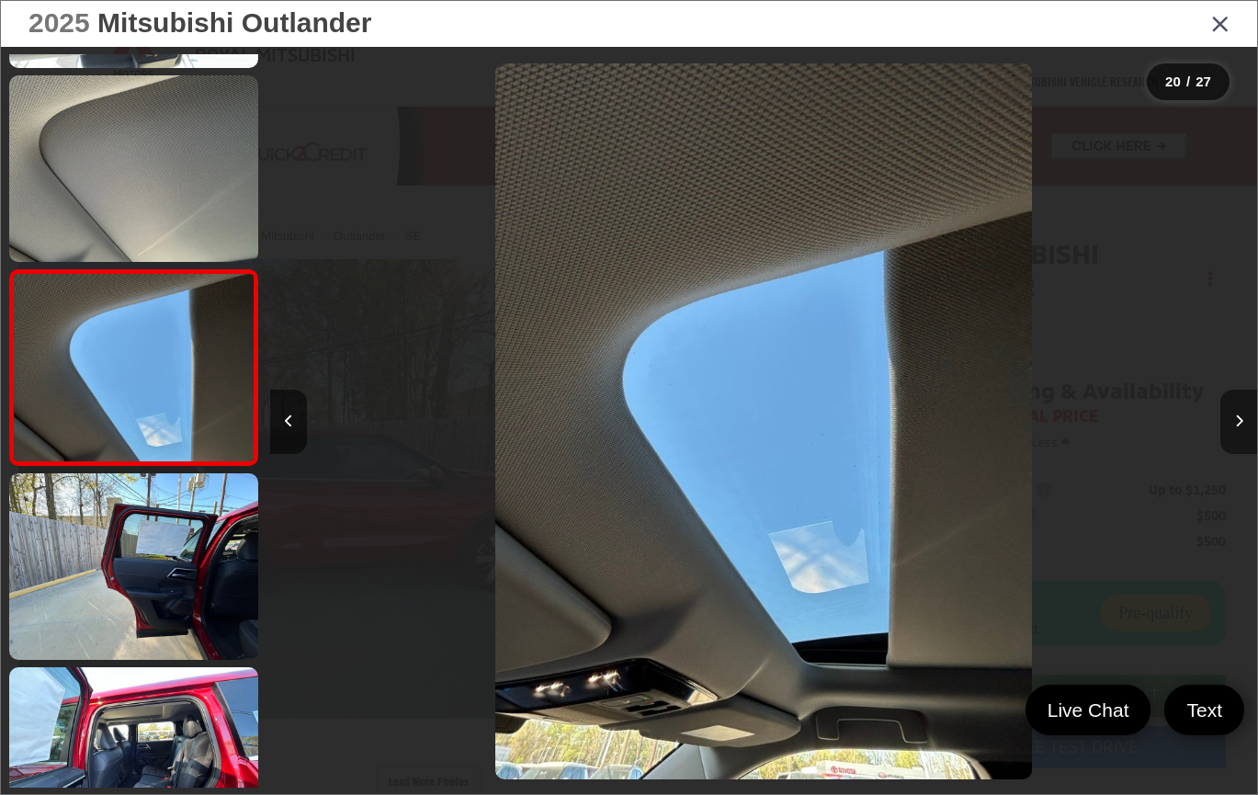
click at [1236, 414] on icon "Next image" at bounding box center [1239, 420] width 8 height 13
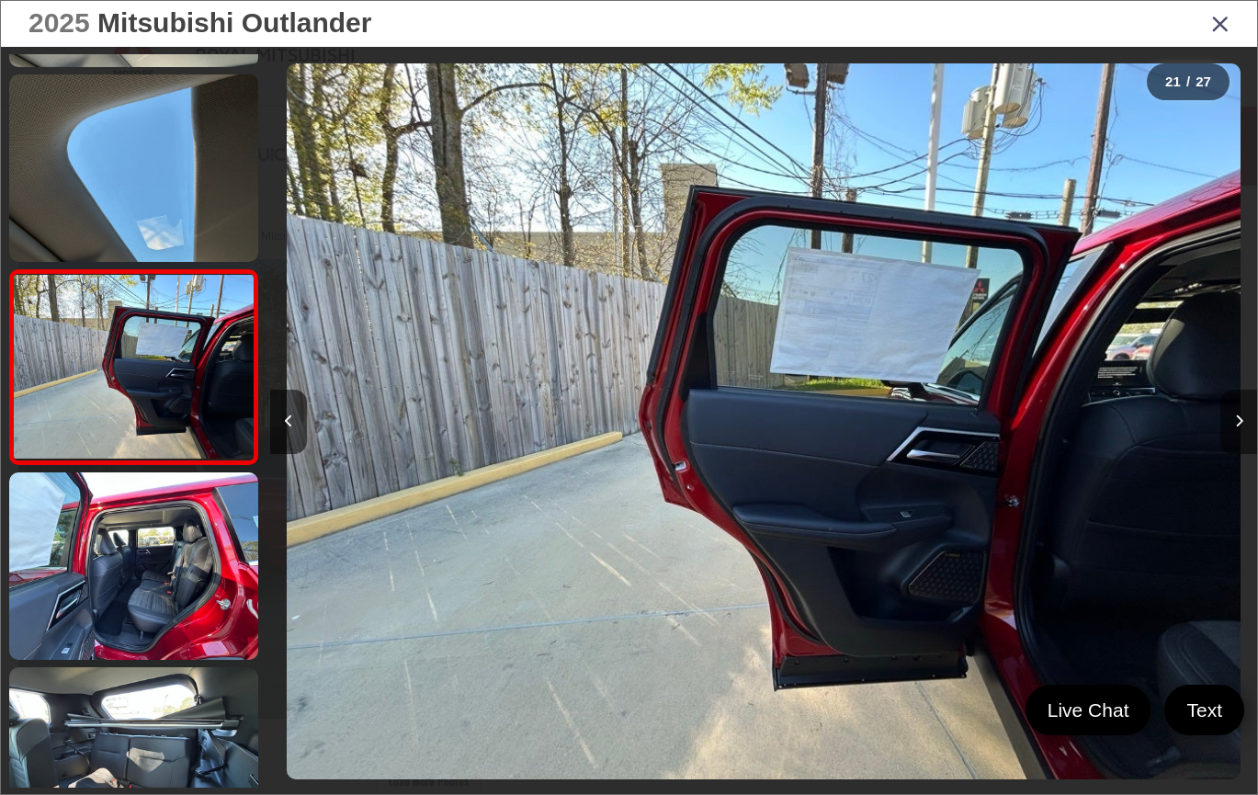
click at [1236, 414] on icon "Next image" at bounding box center [1239, 420] width 8 height 13
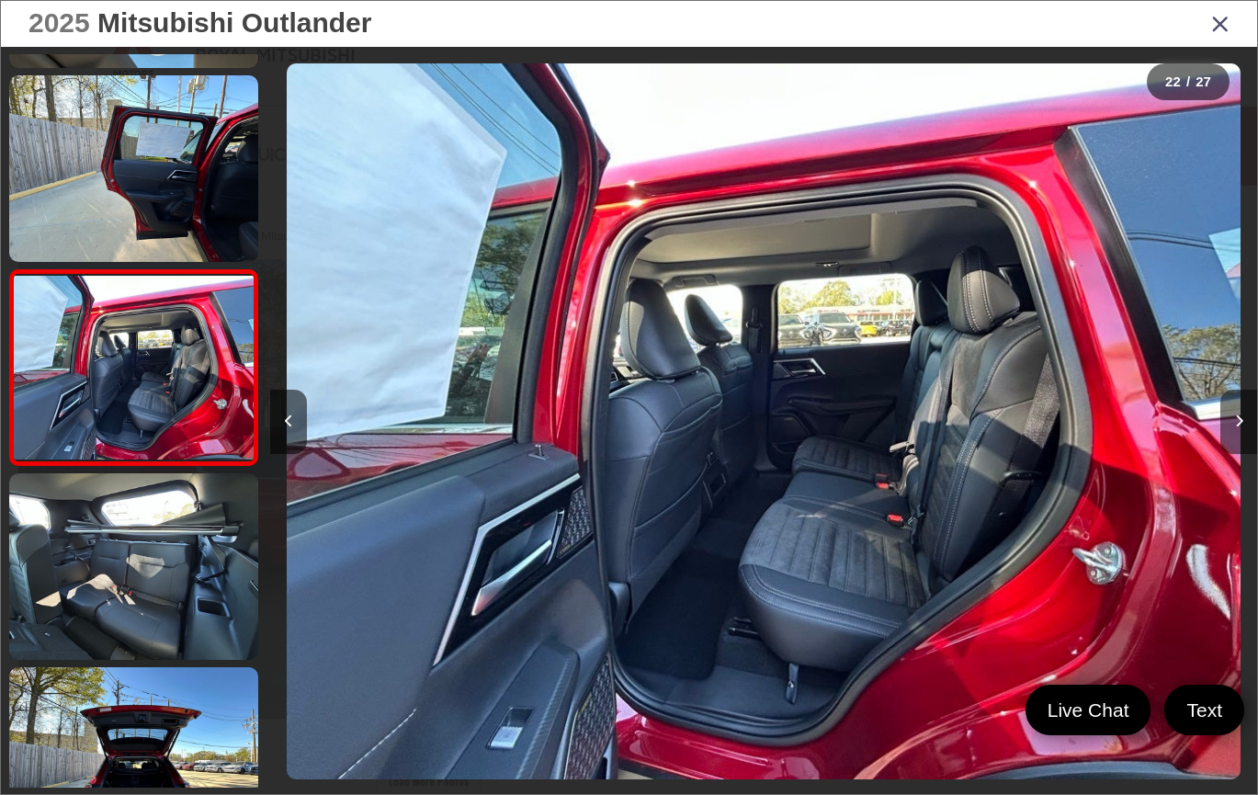
click at [1236, 414] on icon "Next image" at bounding box center [1239, 420] width 8 height 13
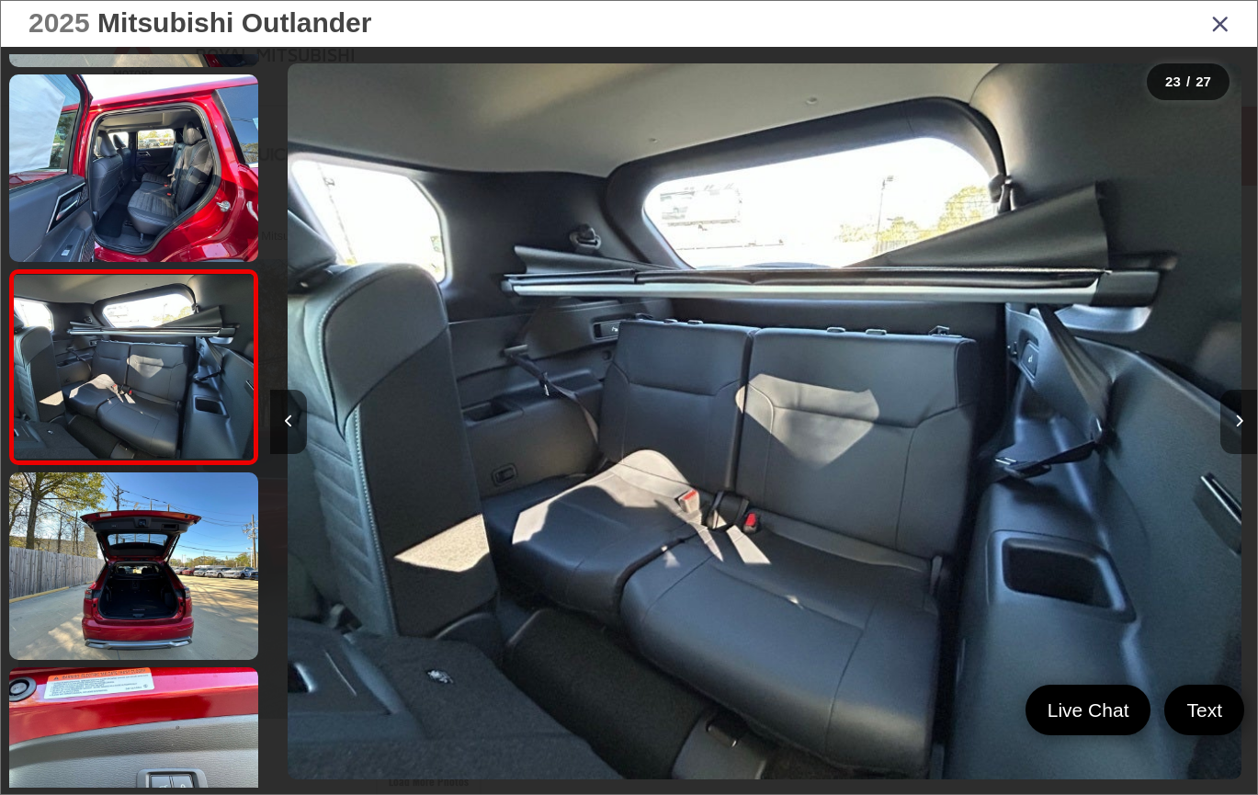
click at [1236, 414] on icon "Next image" at bounding box center [1239, 420] width 8 height 13
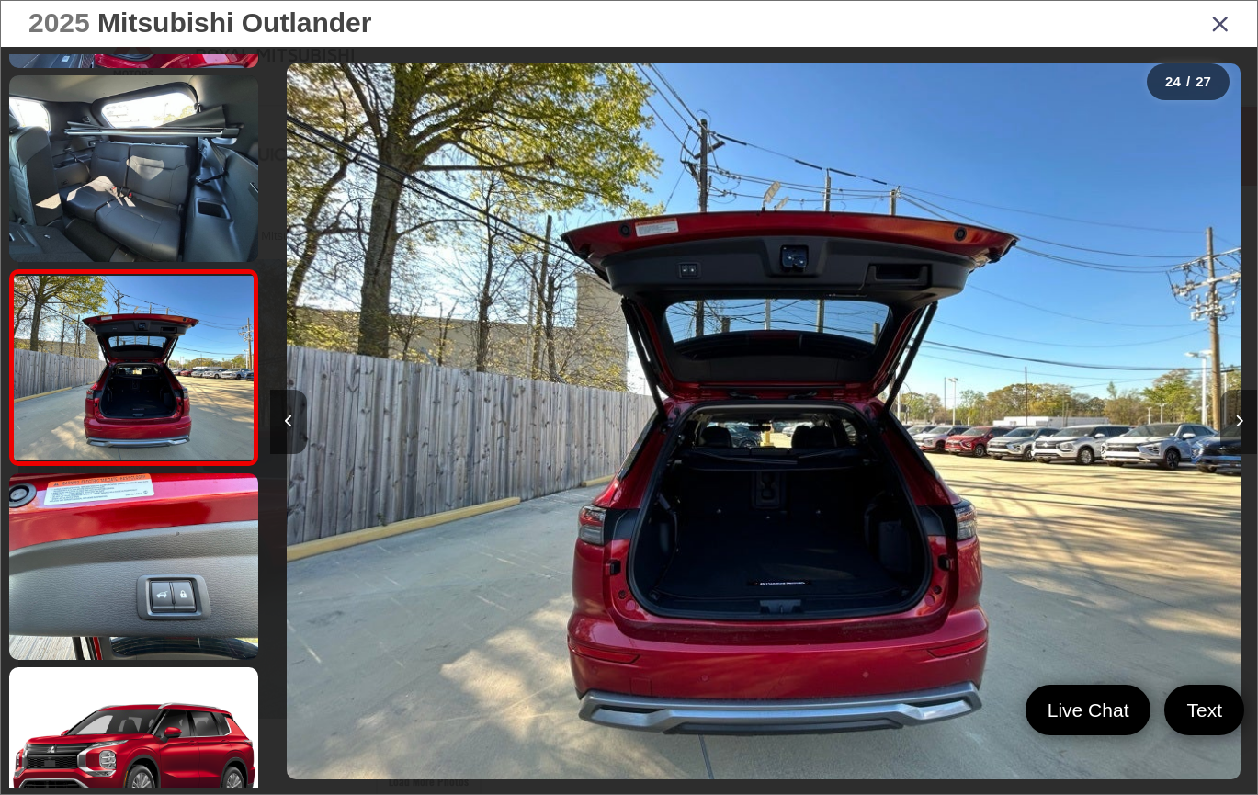
click at [1236, 414] on icon "Next image" at bounding box center [1239, 420] width 8 height 13
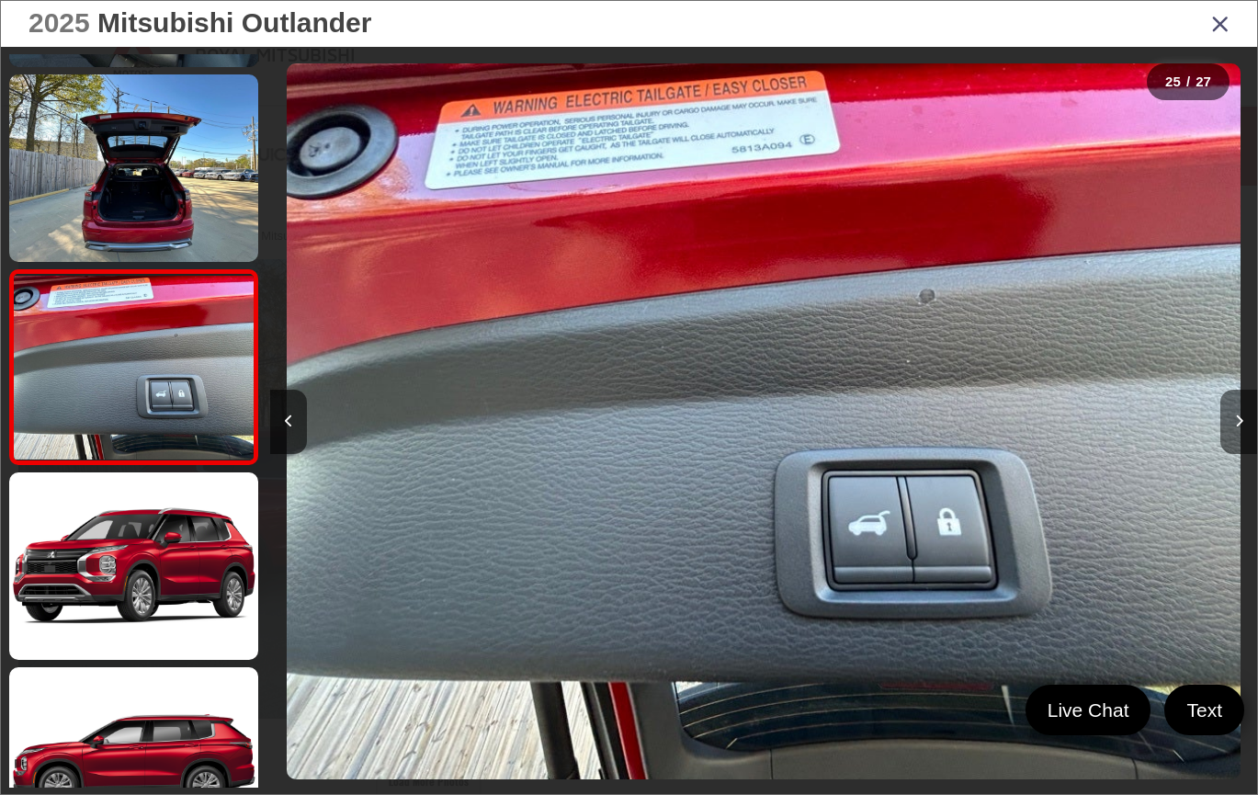
click at [1236, 414] on icon "Next image" at bounding box center [1239, 420] width 8 height 13
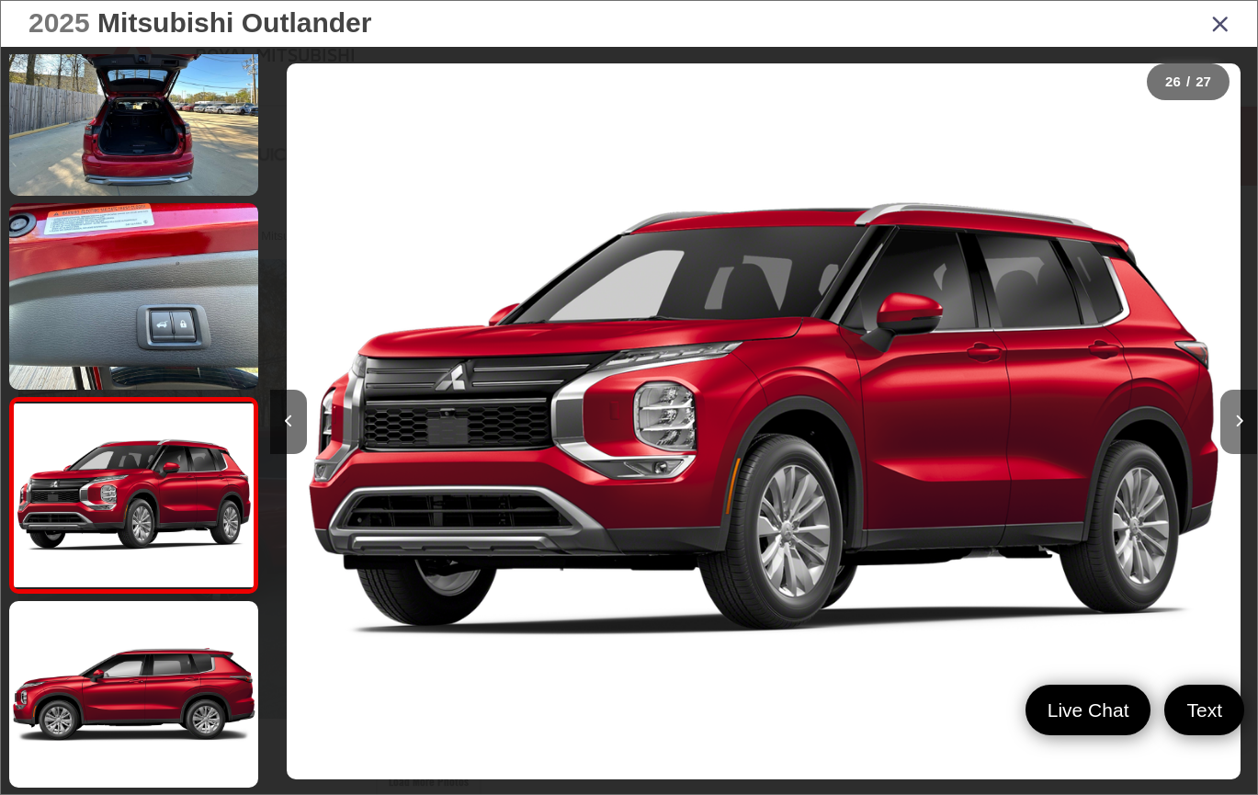
click at [1236, 414] on icon "Next image" at bounding box center [1239, 420] width 8 height 13
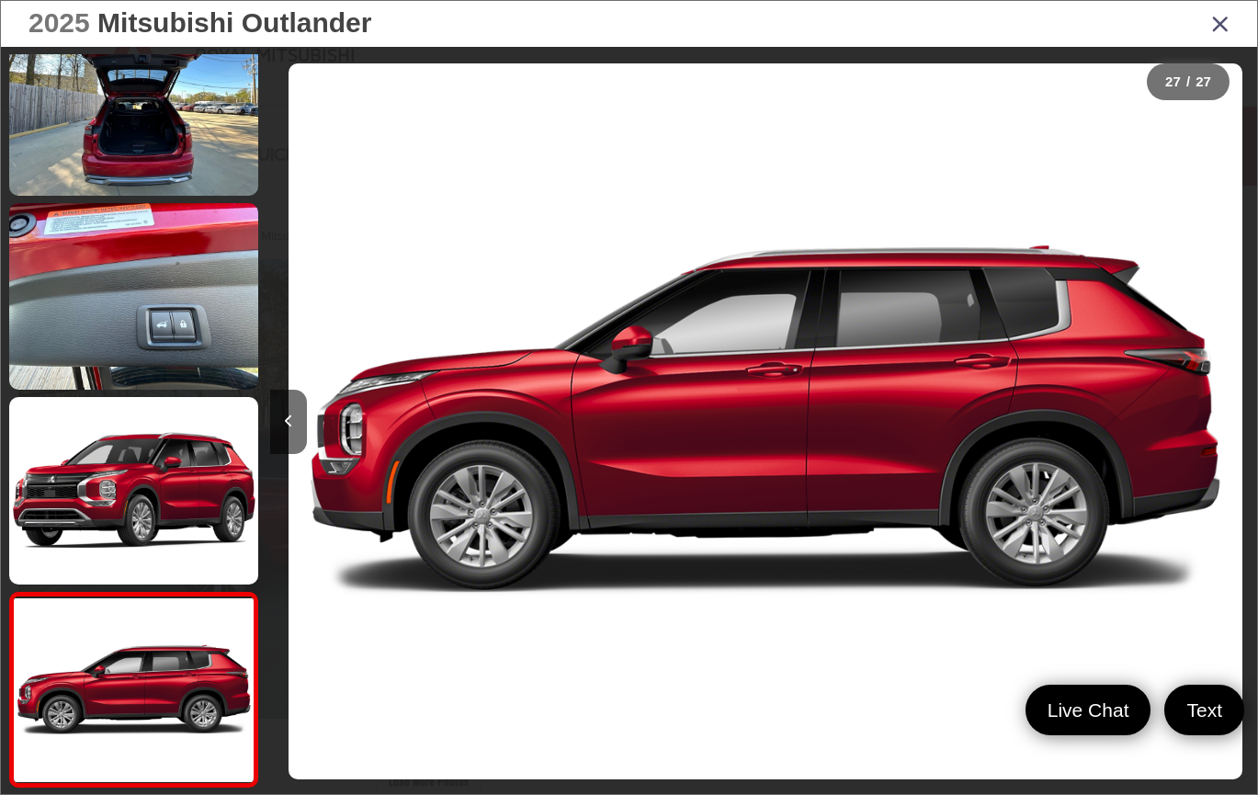
click at [1236, 414] on div at bounding box center [1134, 421] width 246 height 749
click at [1216, 16] on icon "Close gallery" at bounding box center [1220, 23] width 18 height 24
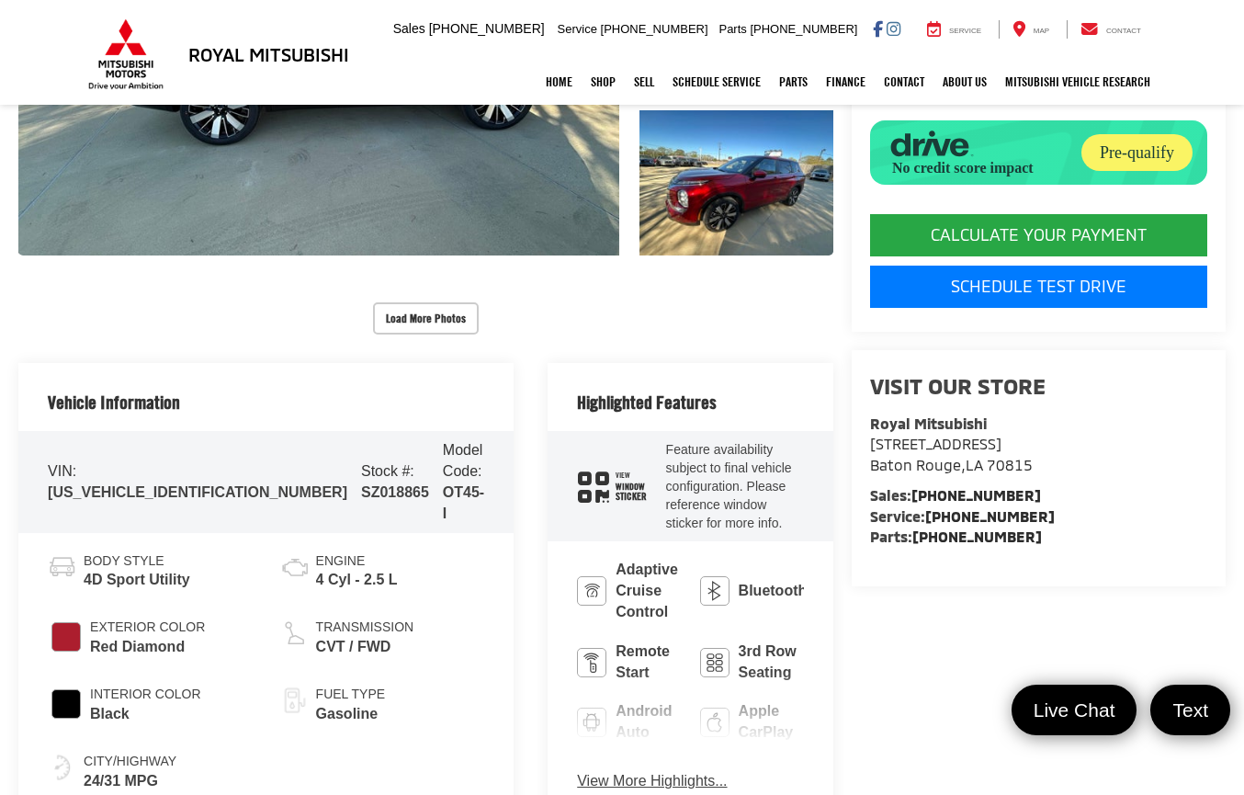
click at [870, 198] on capital-one-entry-button at bounding box center [870, 198] width 0 height 0
